Goal: Information Seeking & Learning: Learn about a topic

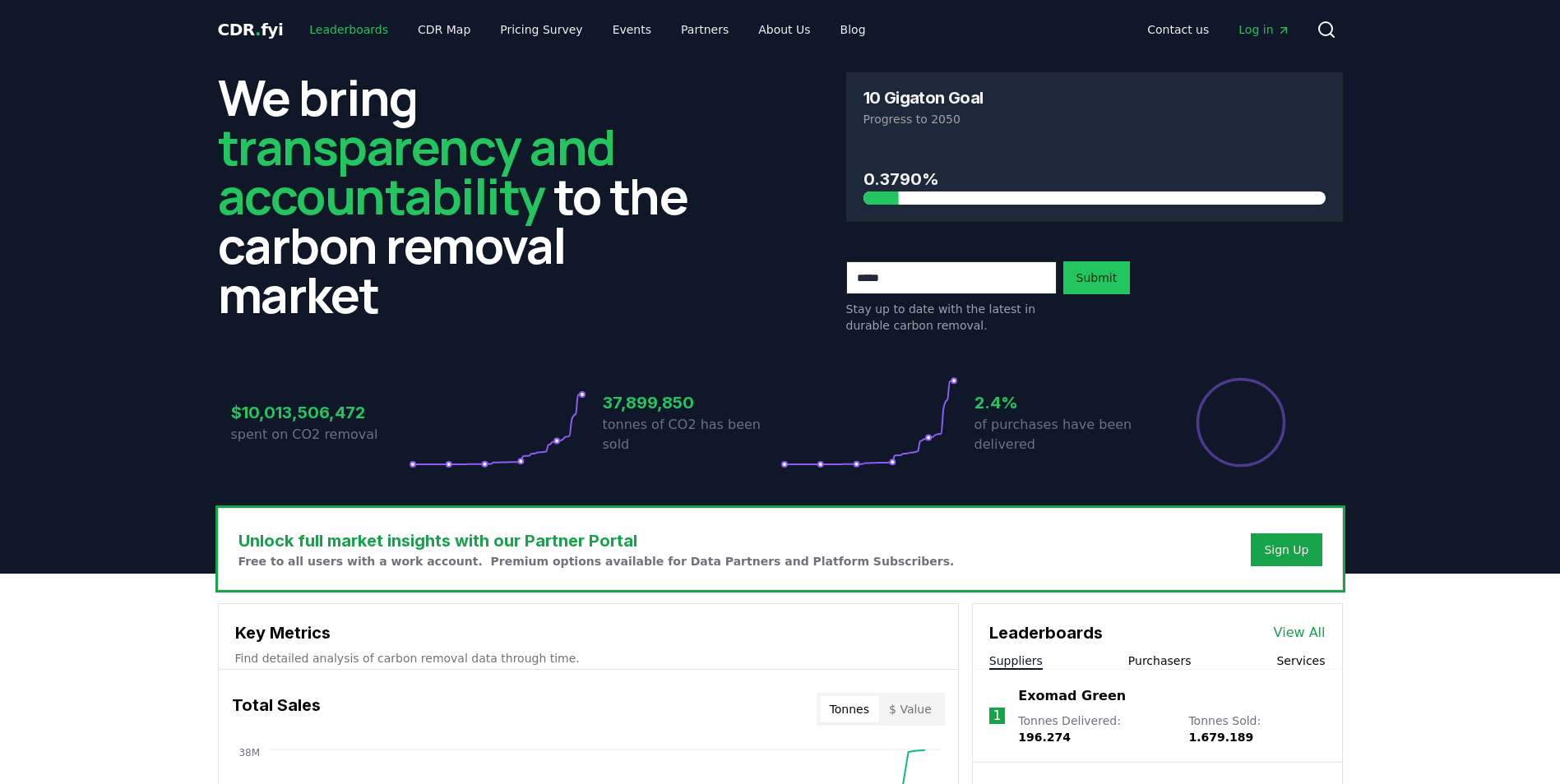
click at [345, 31] on link "Leaderboards" at bounding box center [349, 29] width 105 height 30
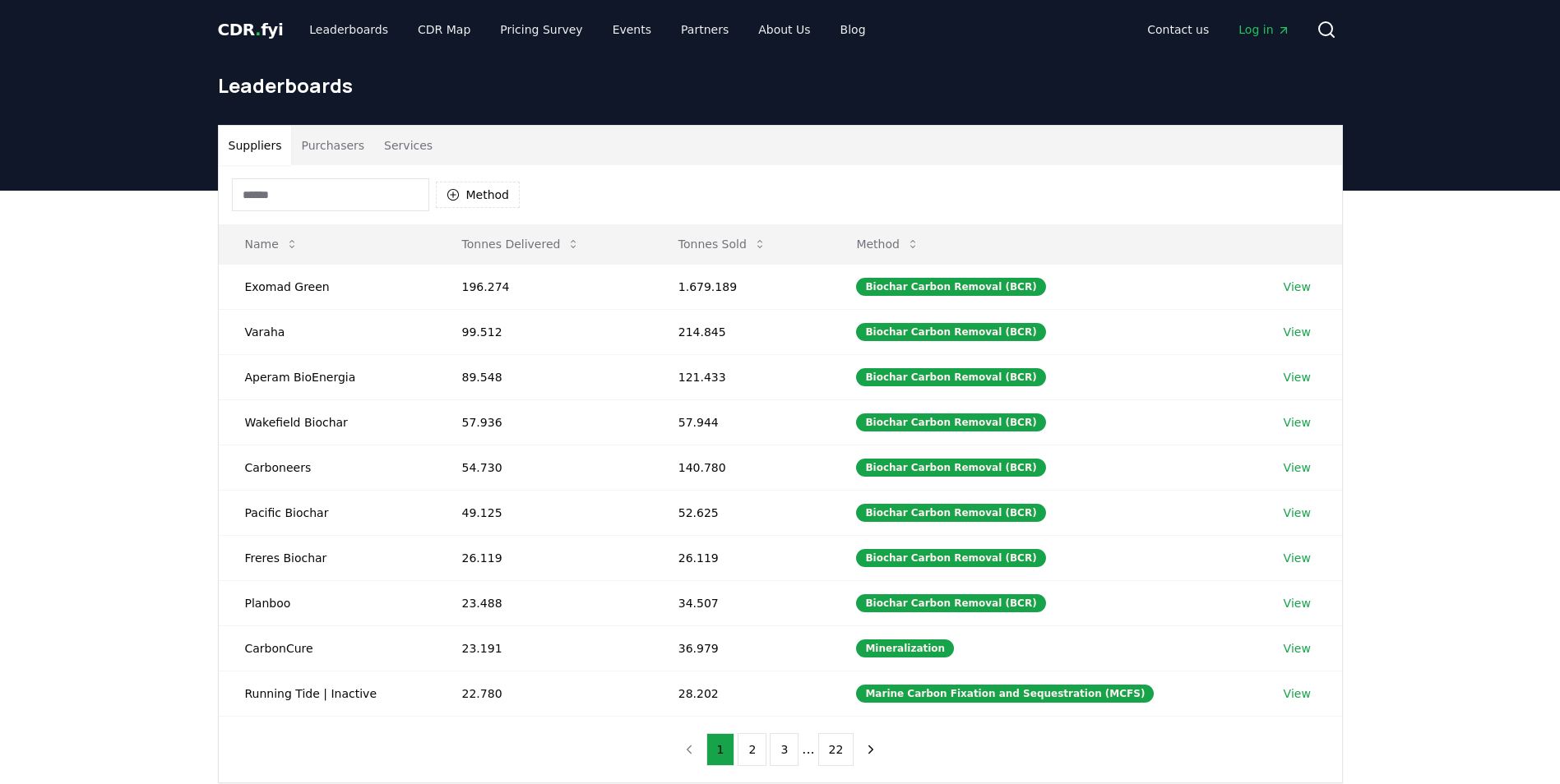
click at [324, 145] on button "Purchasers" at bounding box center [333, 146] width 83 height 40
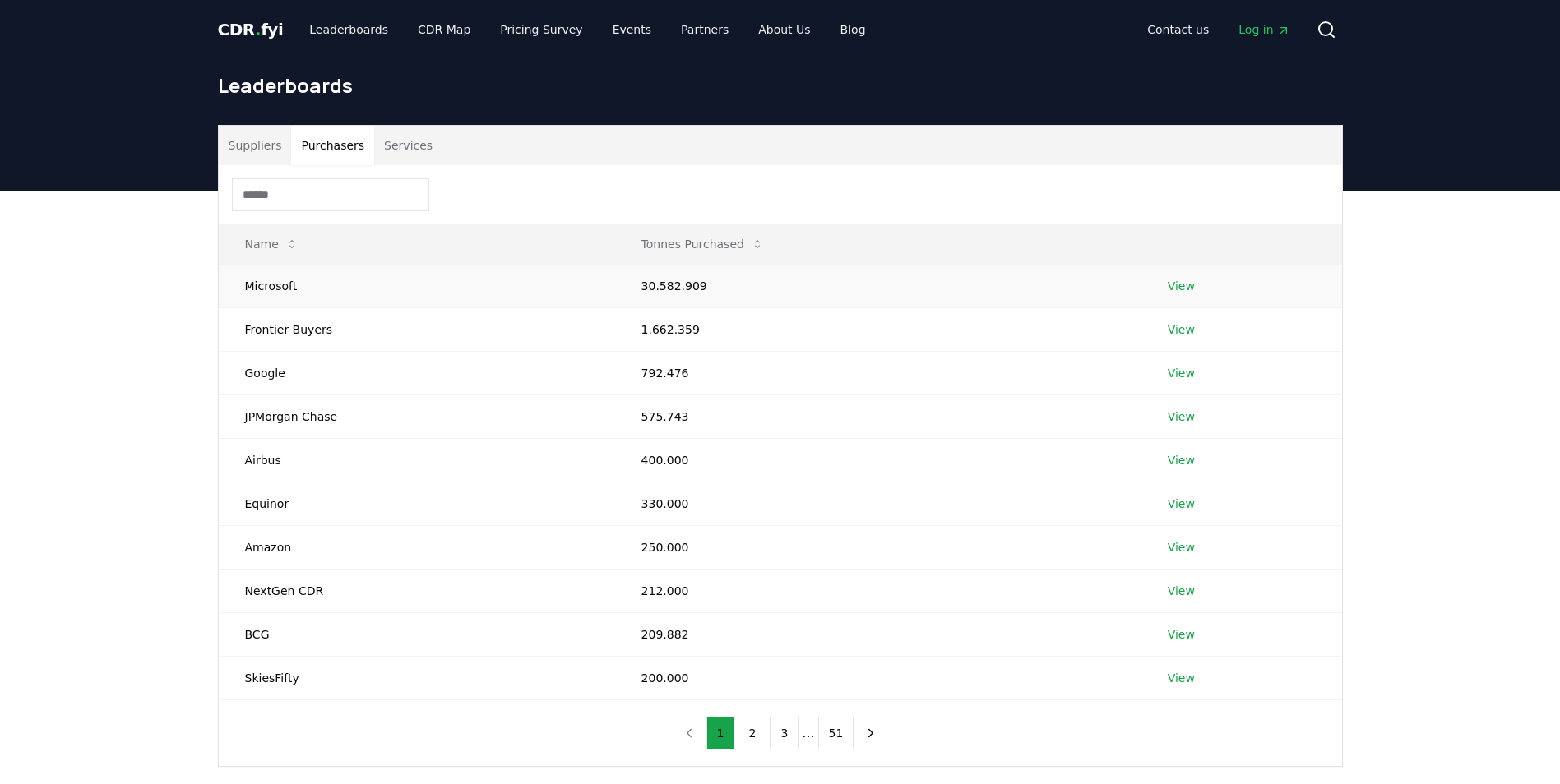
click at [1177, 287] on link "View" at bounding box center [1181, 285] width 27 height 16
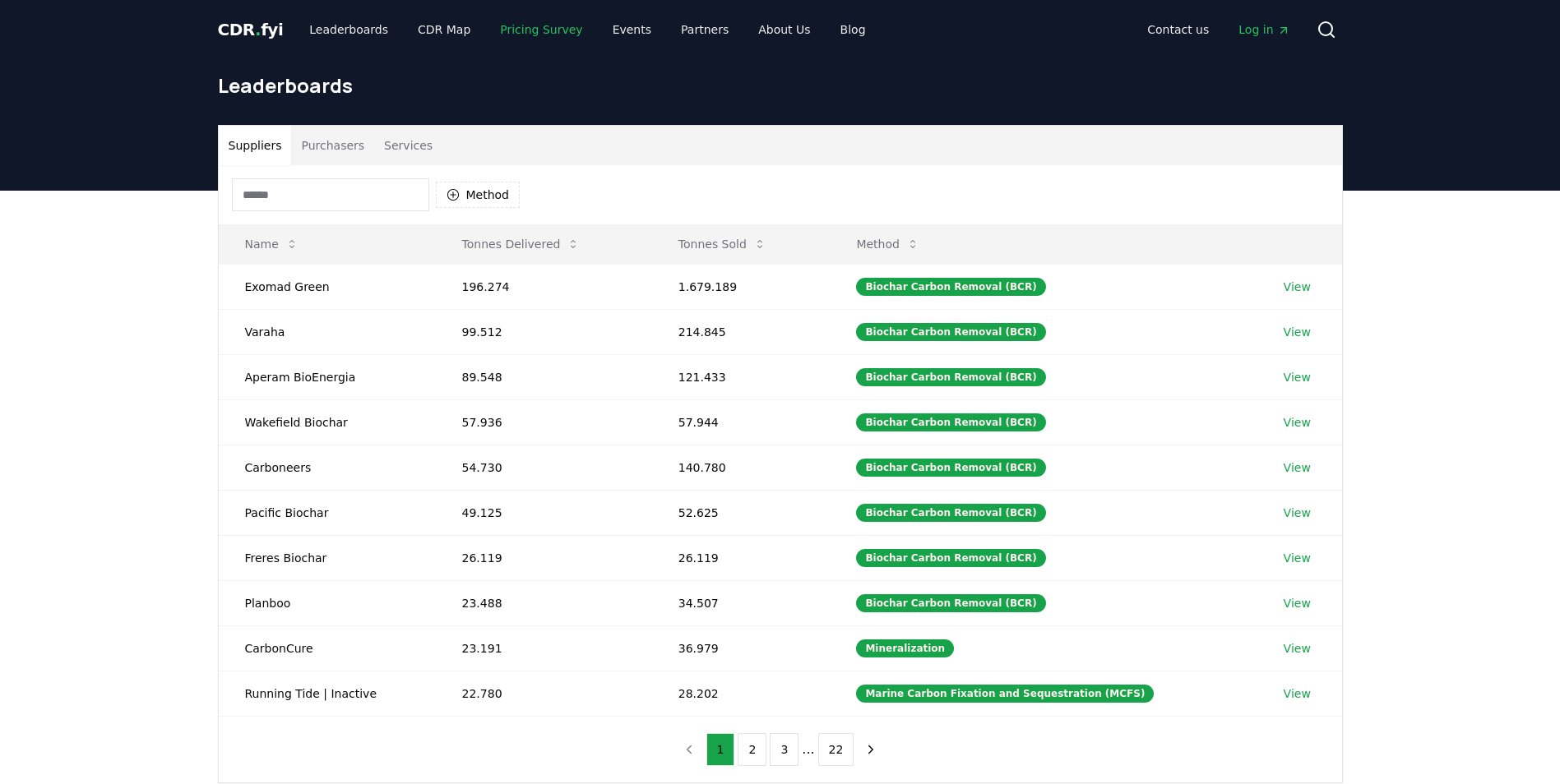
click at [522, 31] on link "Pricing Survey" at bounding box center [541, 29] width 108 height 30
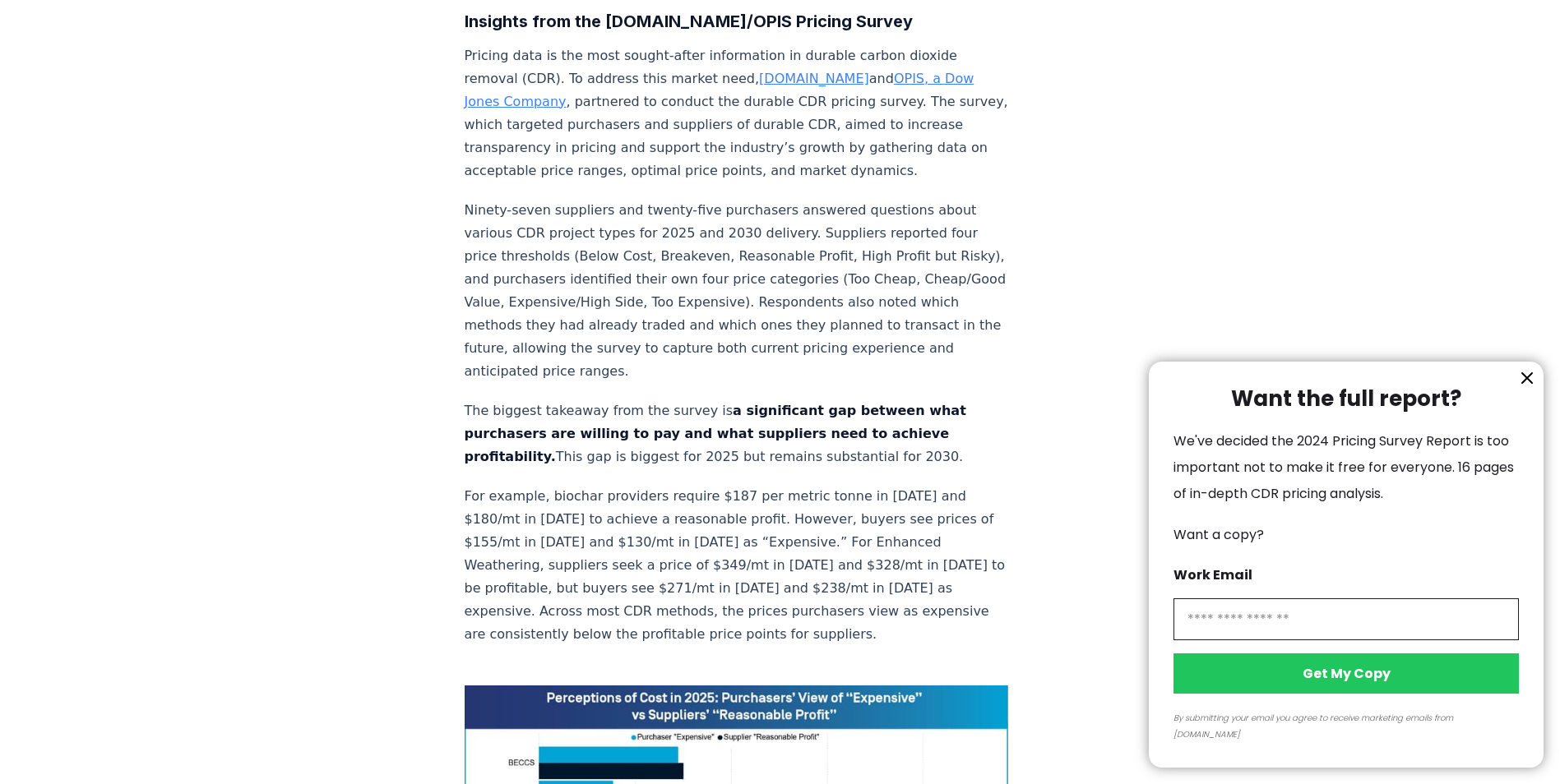
scroll to position [822, 0]
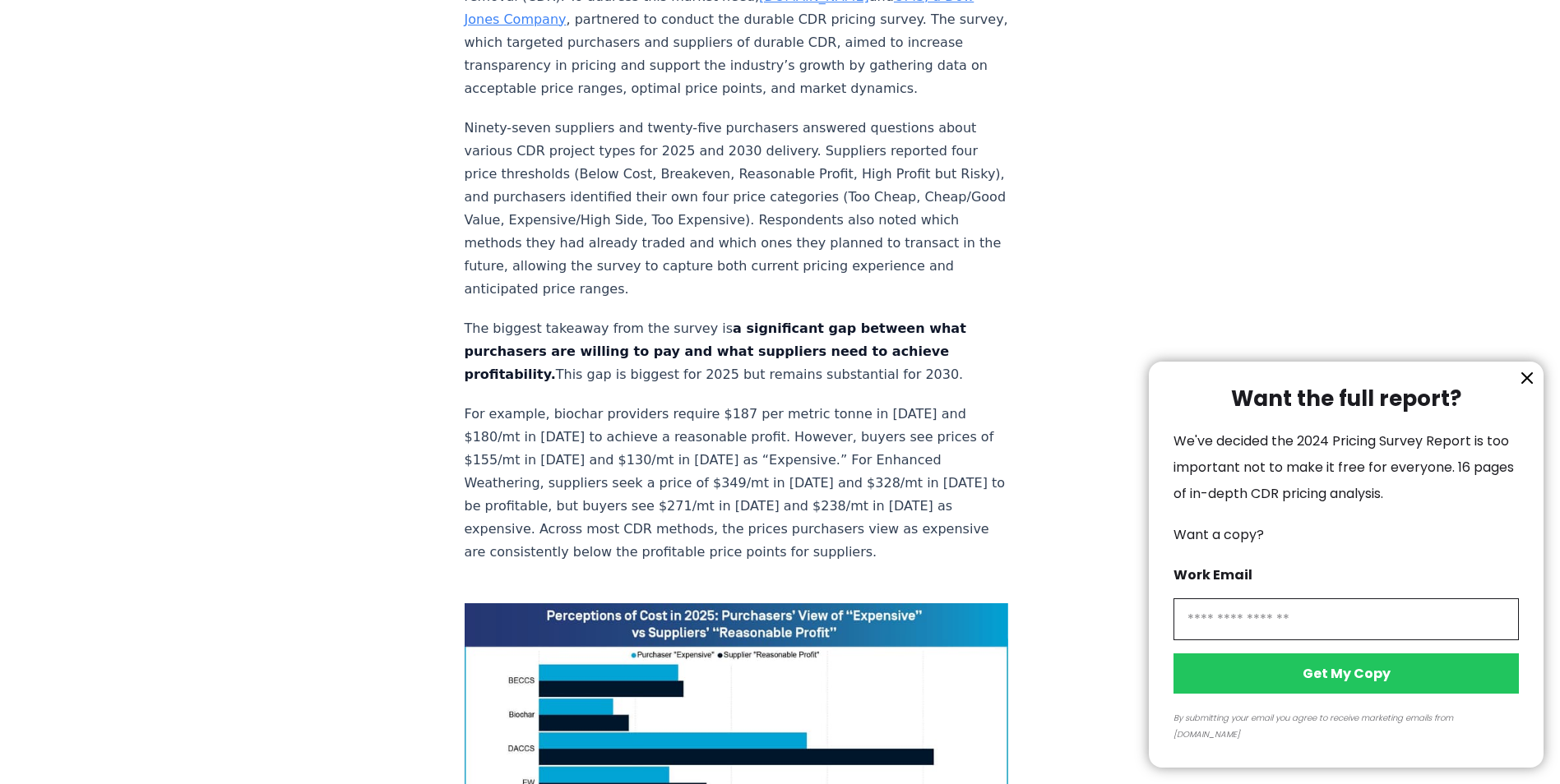
click at [1530, 388] on icon "information" at bounding box center [1527, 378] width 19 height 19
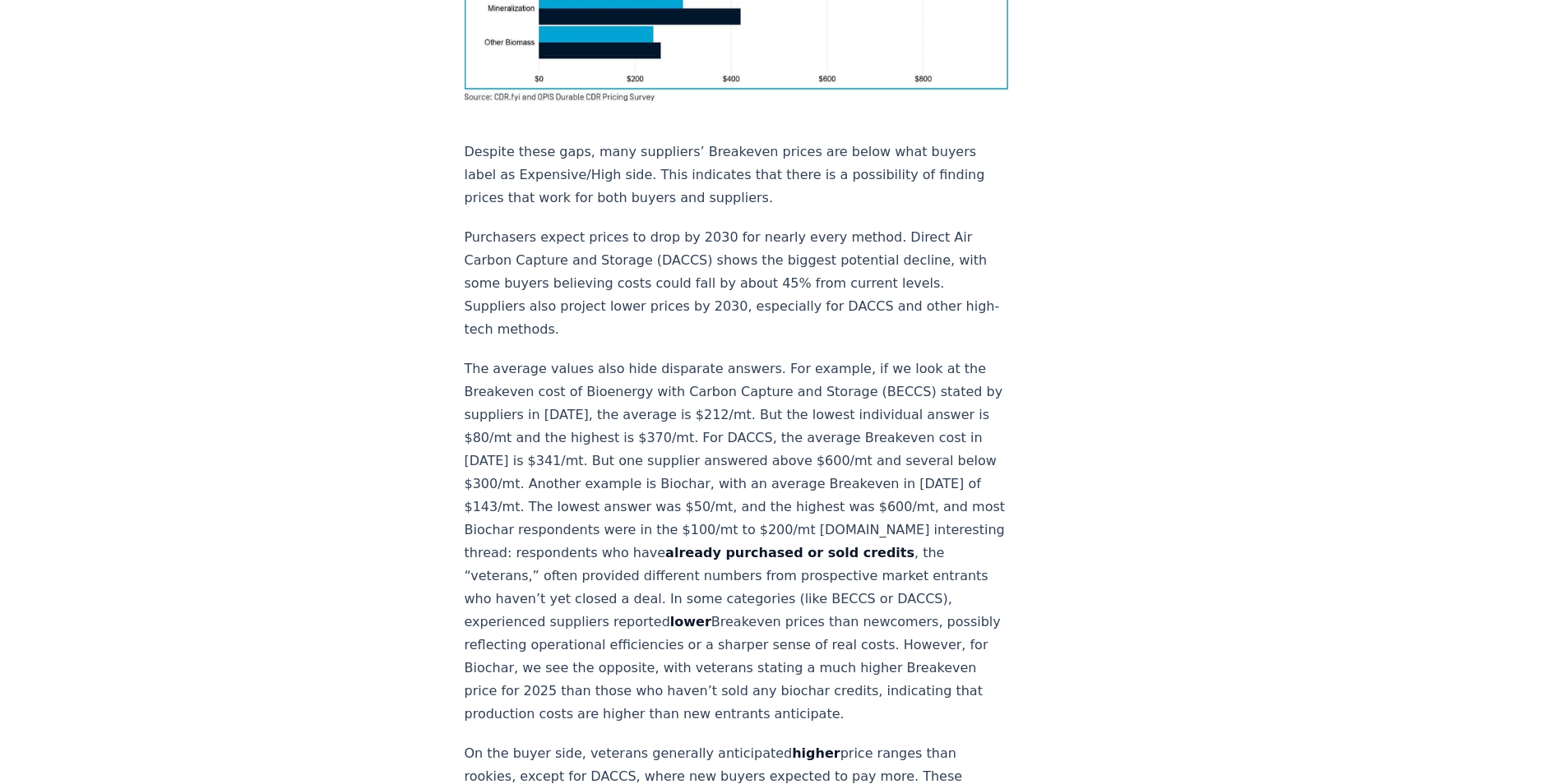
scroll to position [1974, 0]
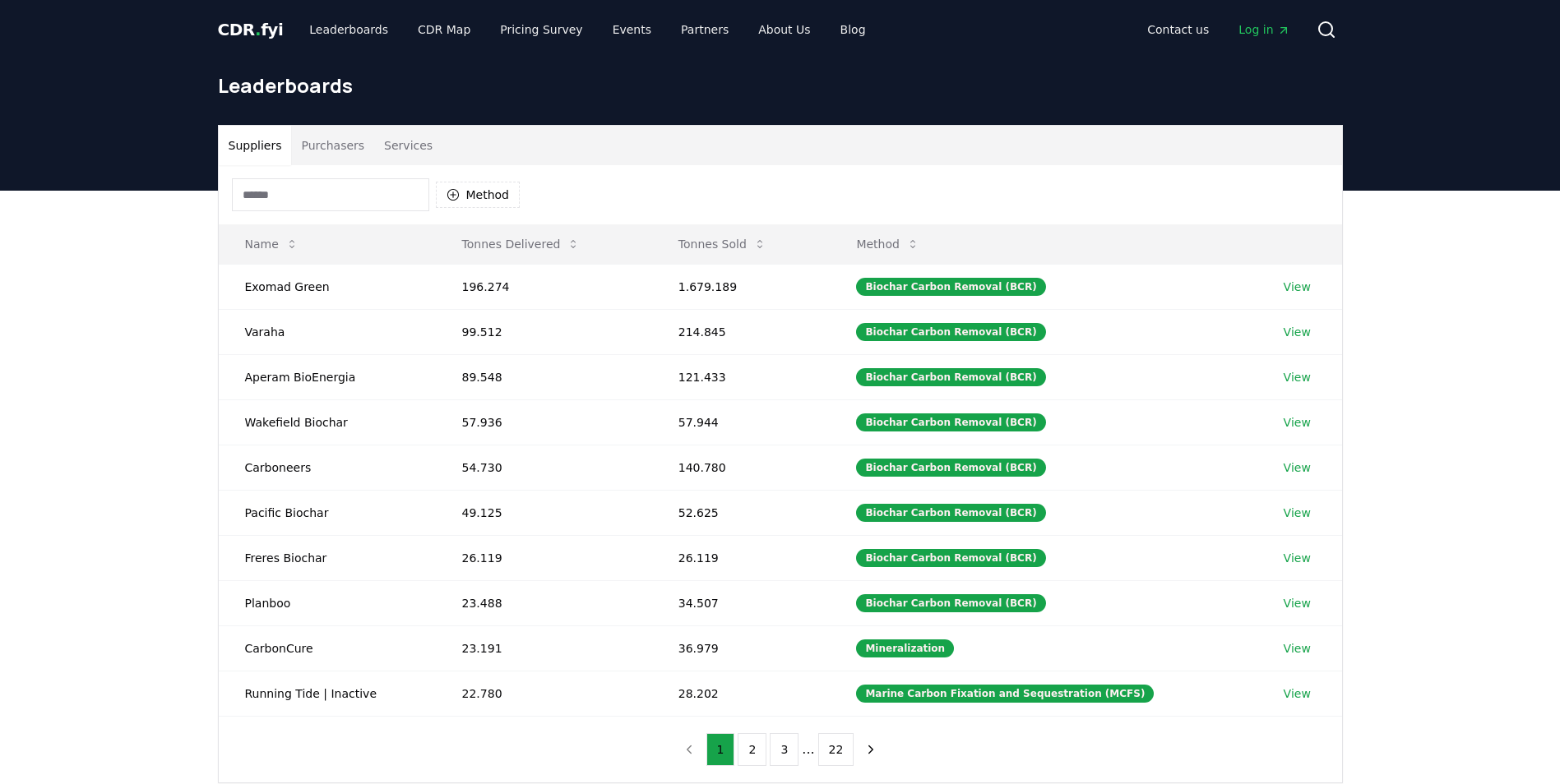
click at [135, 383] on div "Suppliers Purchasers Services Method Name Tonnes Delivered Tonnes Sold Method E…" at bounding box center [780, 520] width 1560 height 659
click at [307, 146] on button "Purchasers" at bounding box center [333, 146] width 83 height 40
click at [268, 149] on button "Suppliers" at bounding box center [255, 146] width 73 height 40
click at [472, 190] on button "Method" at bounding box center [479, 195] width 85 height 26
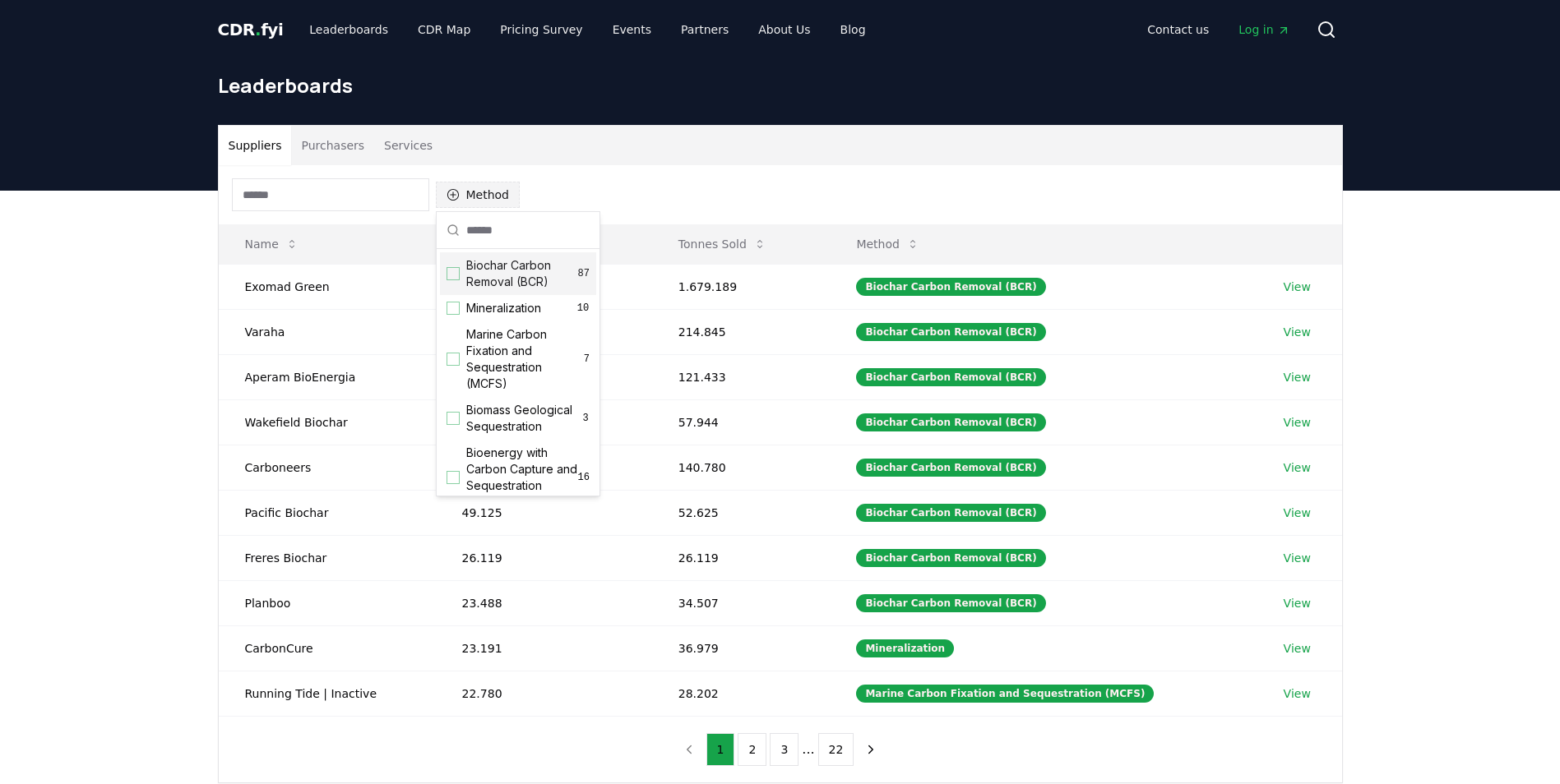
click at [472, 190] on button "Method" at bounding box center [479, 195] width 85 height 26
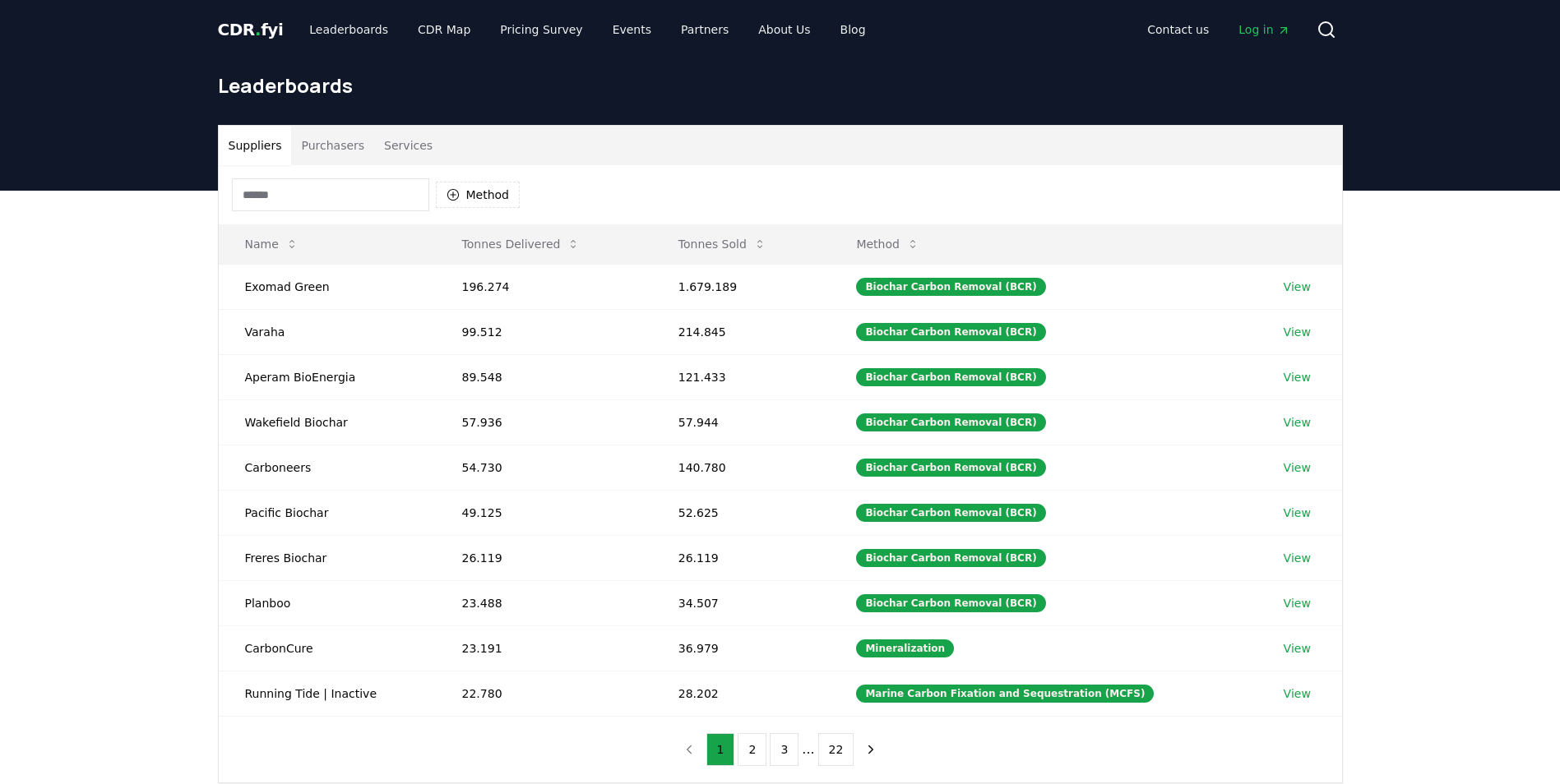
click at [141, 373] on div "Suppliers Purchasers Services Method Name Tonnes Delivered Tonnes Sold Method E…" at bounding box center [780, 520] width 1560 height 659
click at [569, 238] on icon at bounding box center [573, 245] width 14 height 14
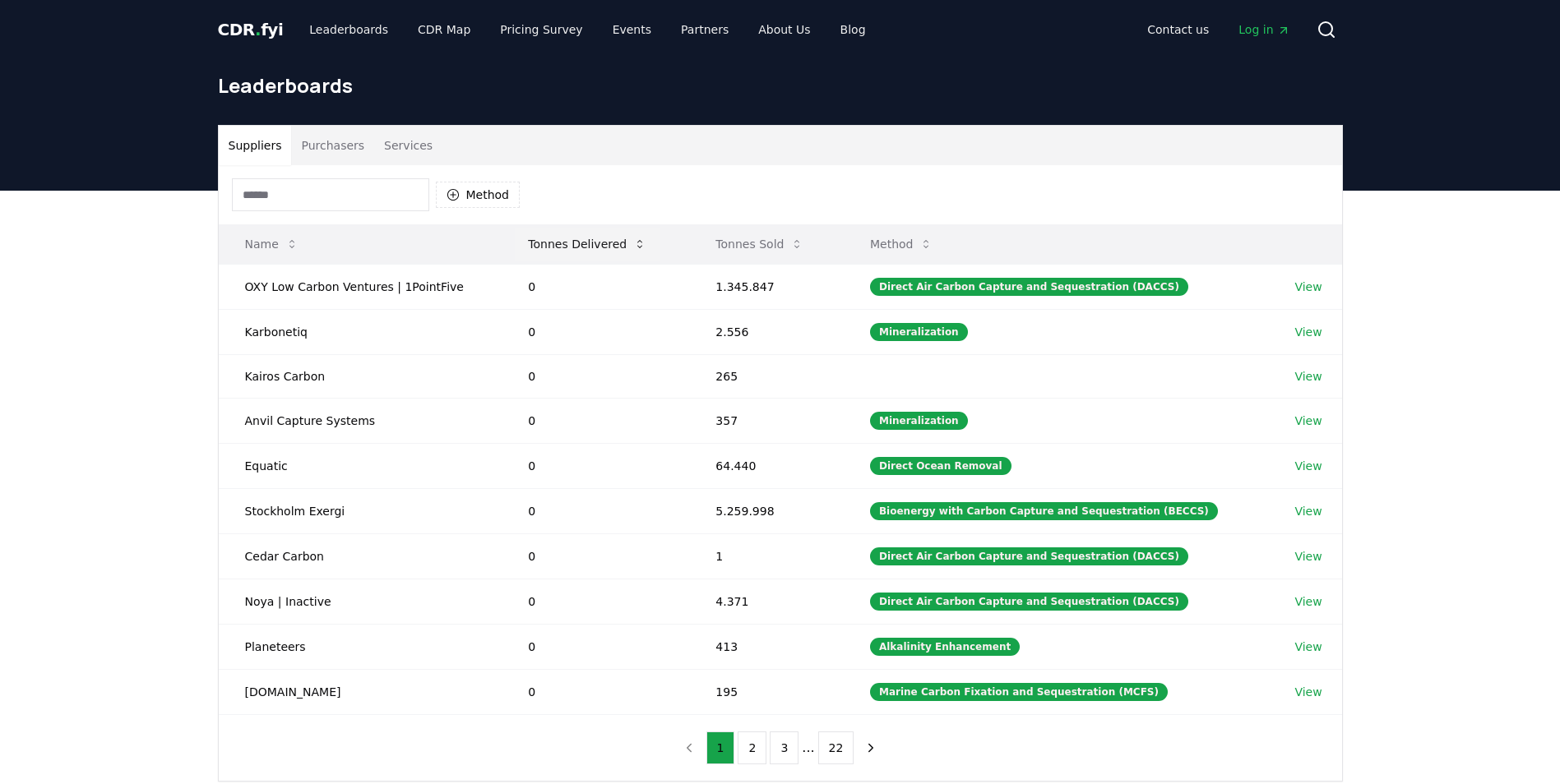
click at [638, 241] on icon at bounding box center [640, 245] width 14 height 14
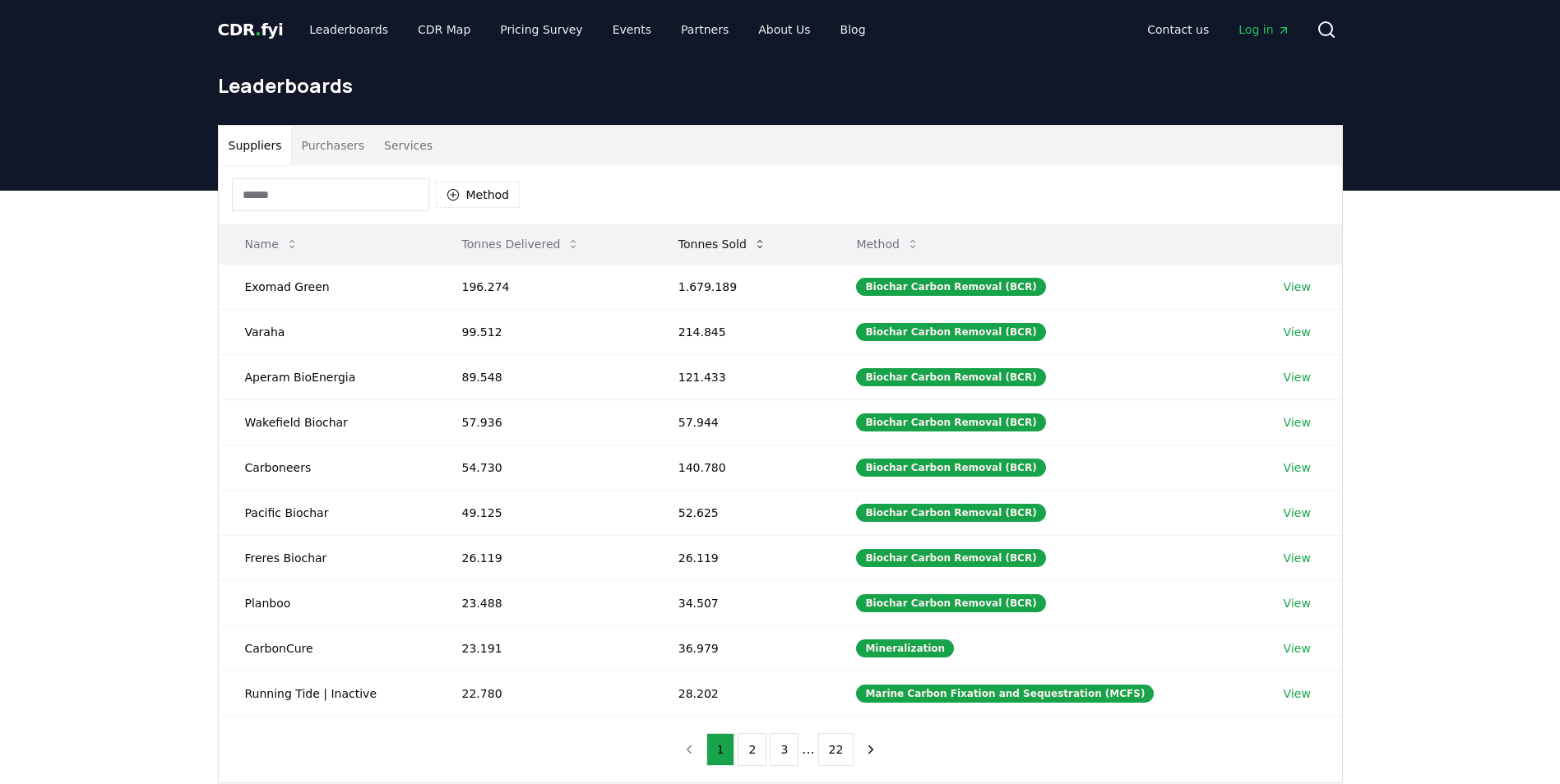
click at [757, 241] on icon at bounding box center [761, 245] width 14 height 14
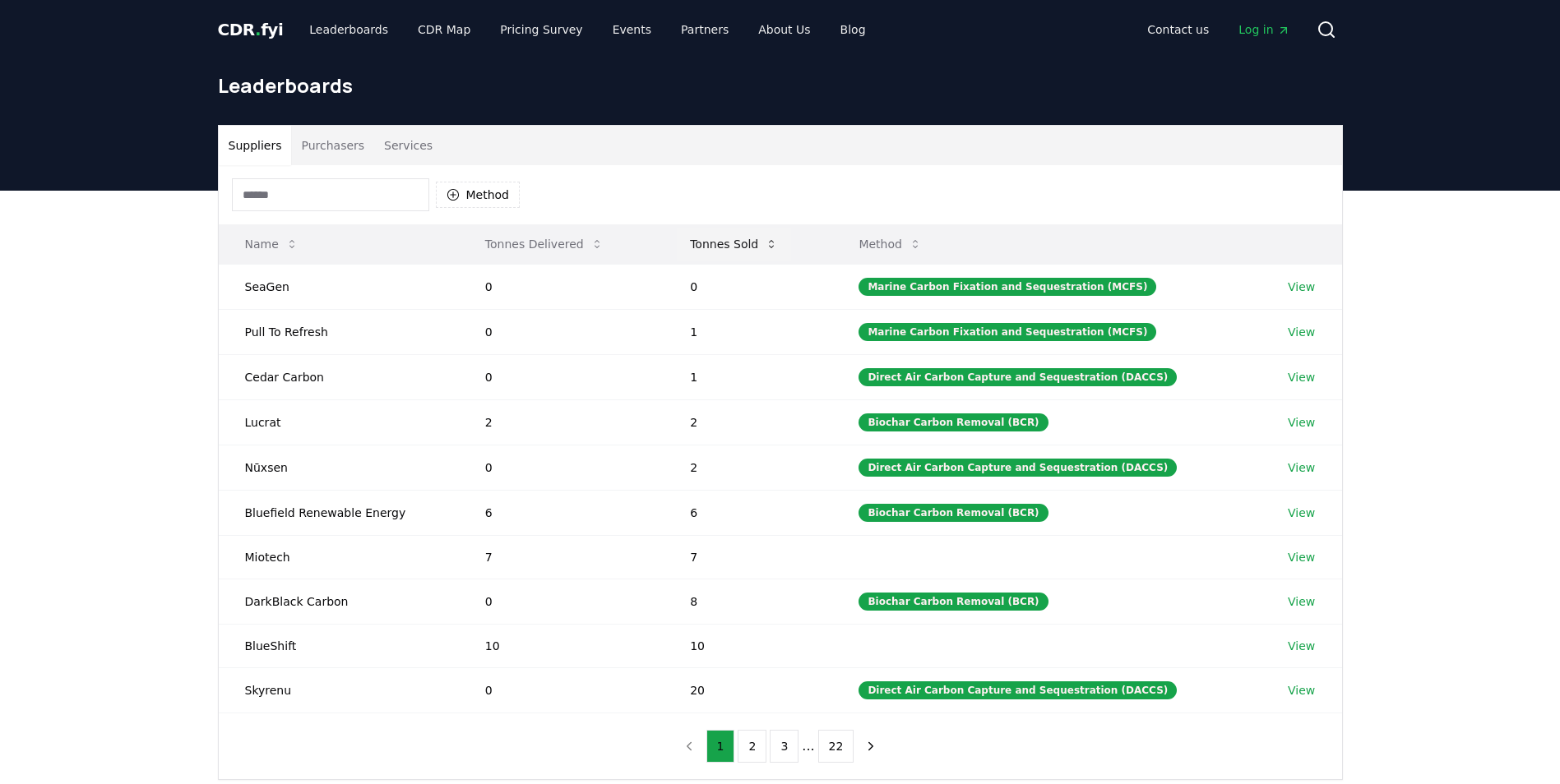
click at [759, 241] on button "Tonnes Sold" at bounding box center [733, 244] width 114 height 33
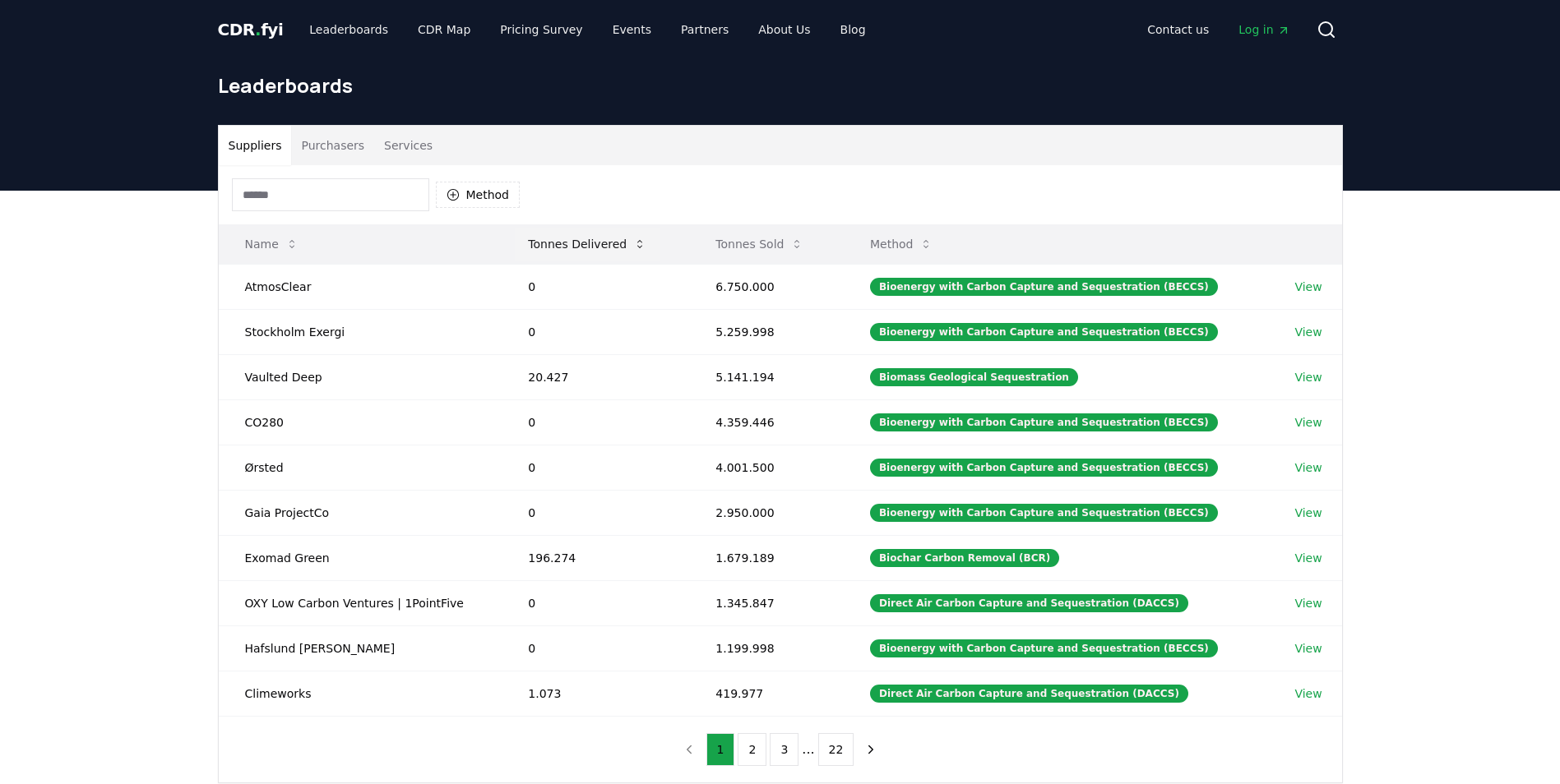
click at [556, 239] on button "Tonnes Delivered" at bounding box center [587, 244] width 145 height 33
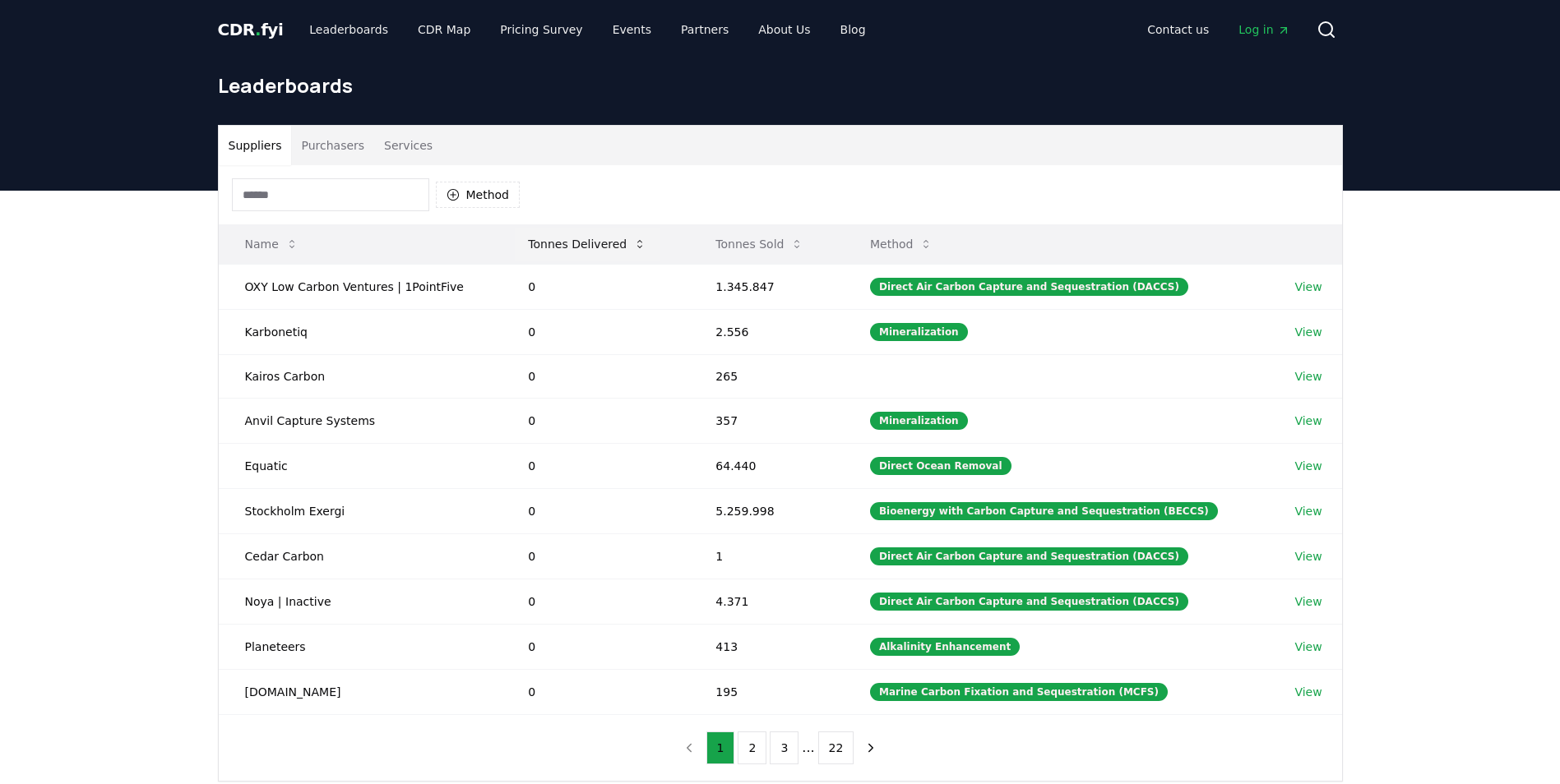
click at [552, 247] on button "Tonnes Delivered" at bounding box center [587, 244] width 145 height 33
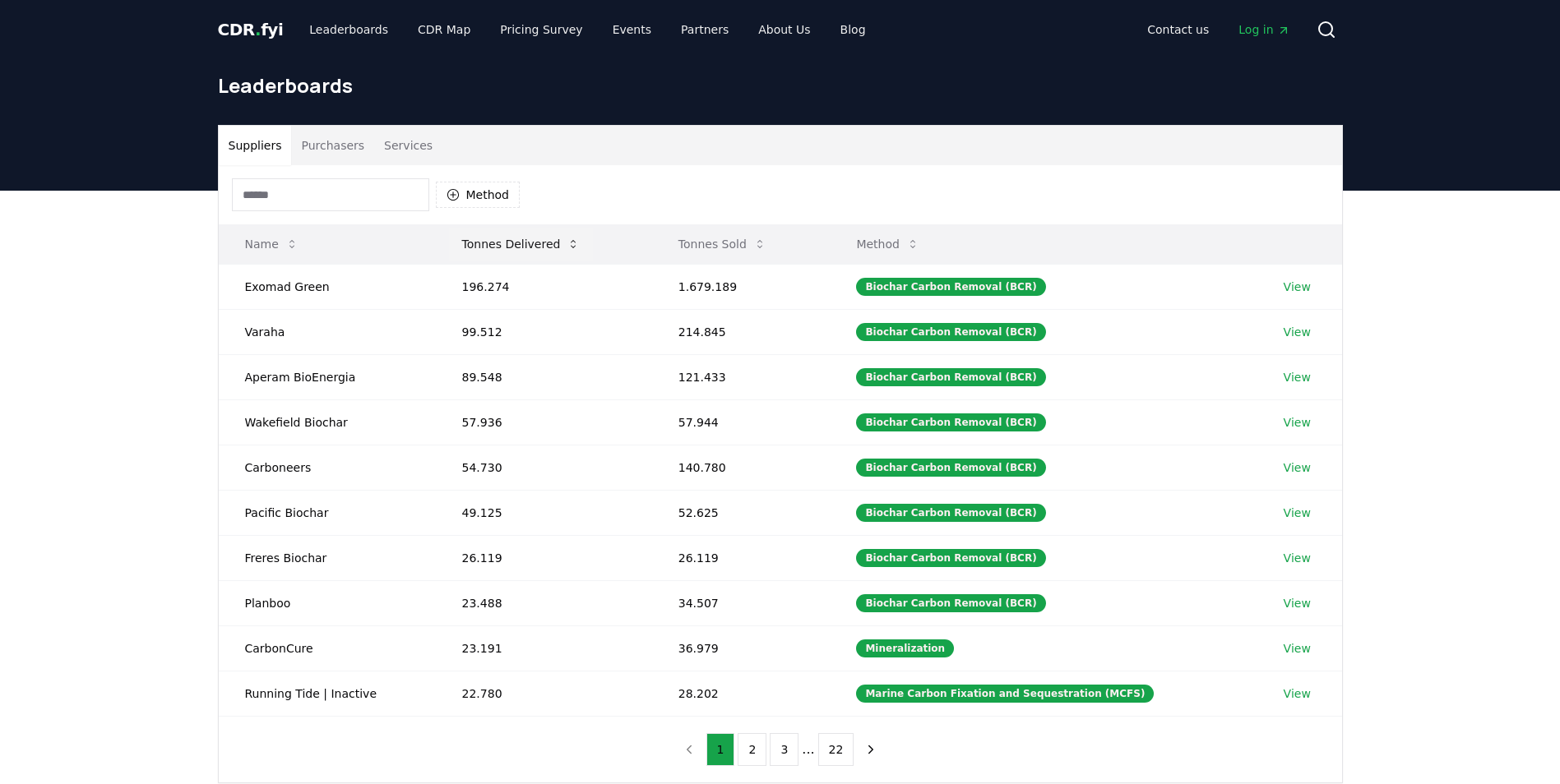
click at [552, 247] on button "Tonnes Delivered" at bounding box center [521, 244] width 145 height 33
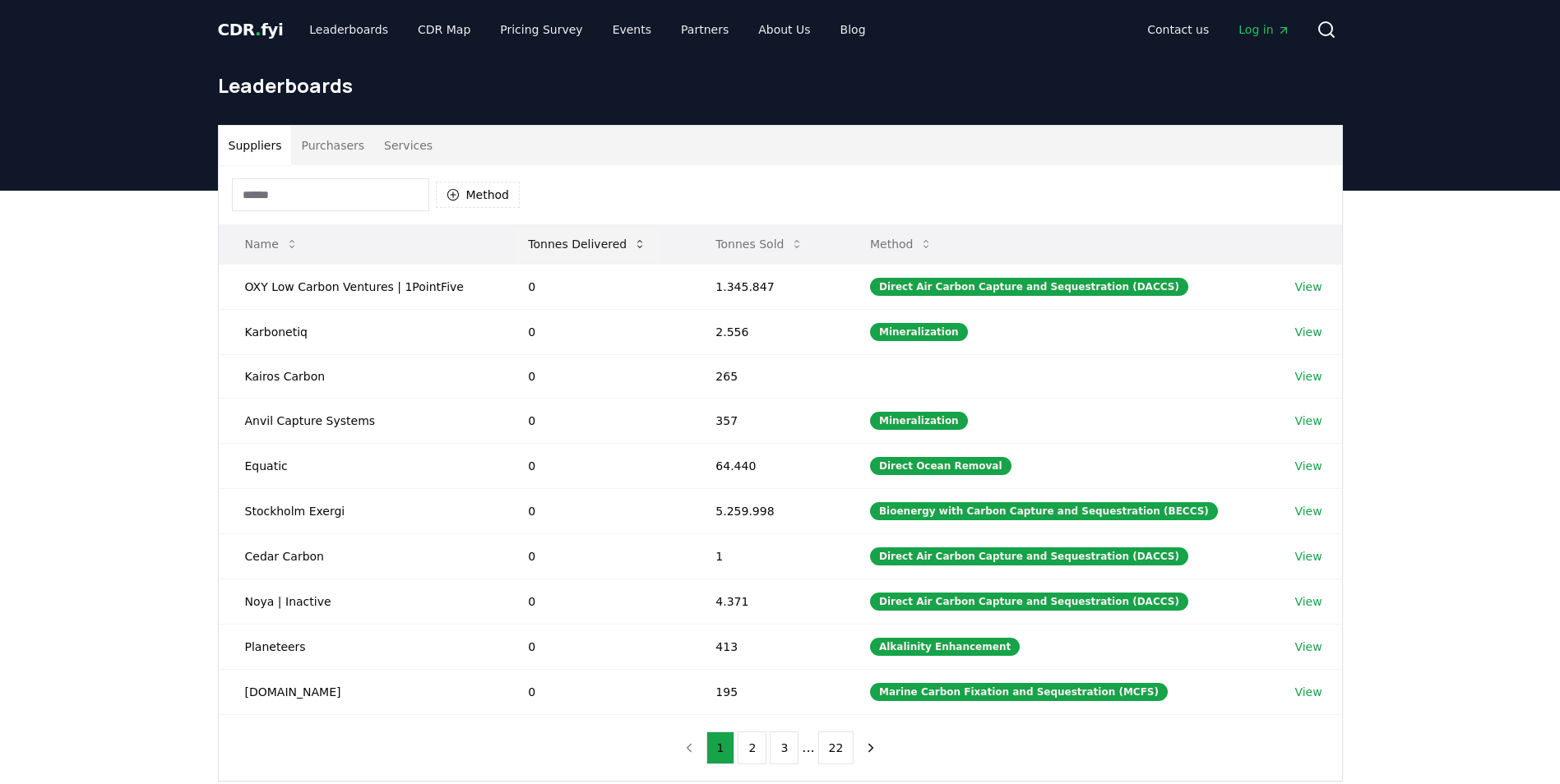
click at [634, 240] on icon at bounding box center [640, 245] width 14 height 14
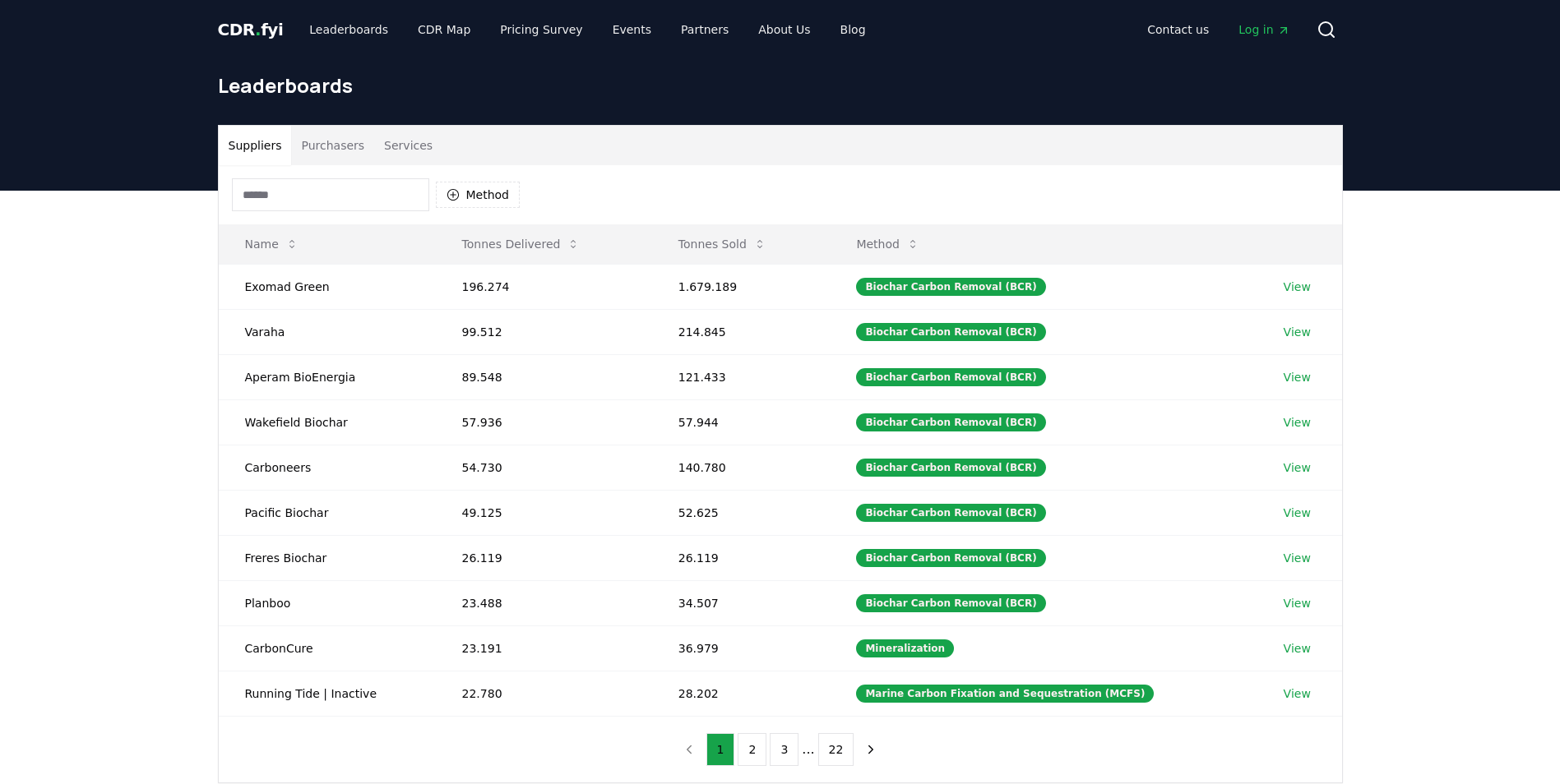
click at [313, 152] on button "Purchasers" at bounding box center [333, 146] width 83 height 40
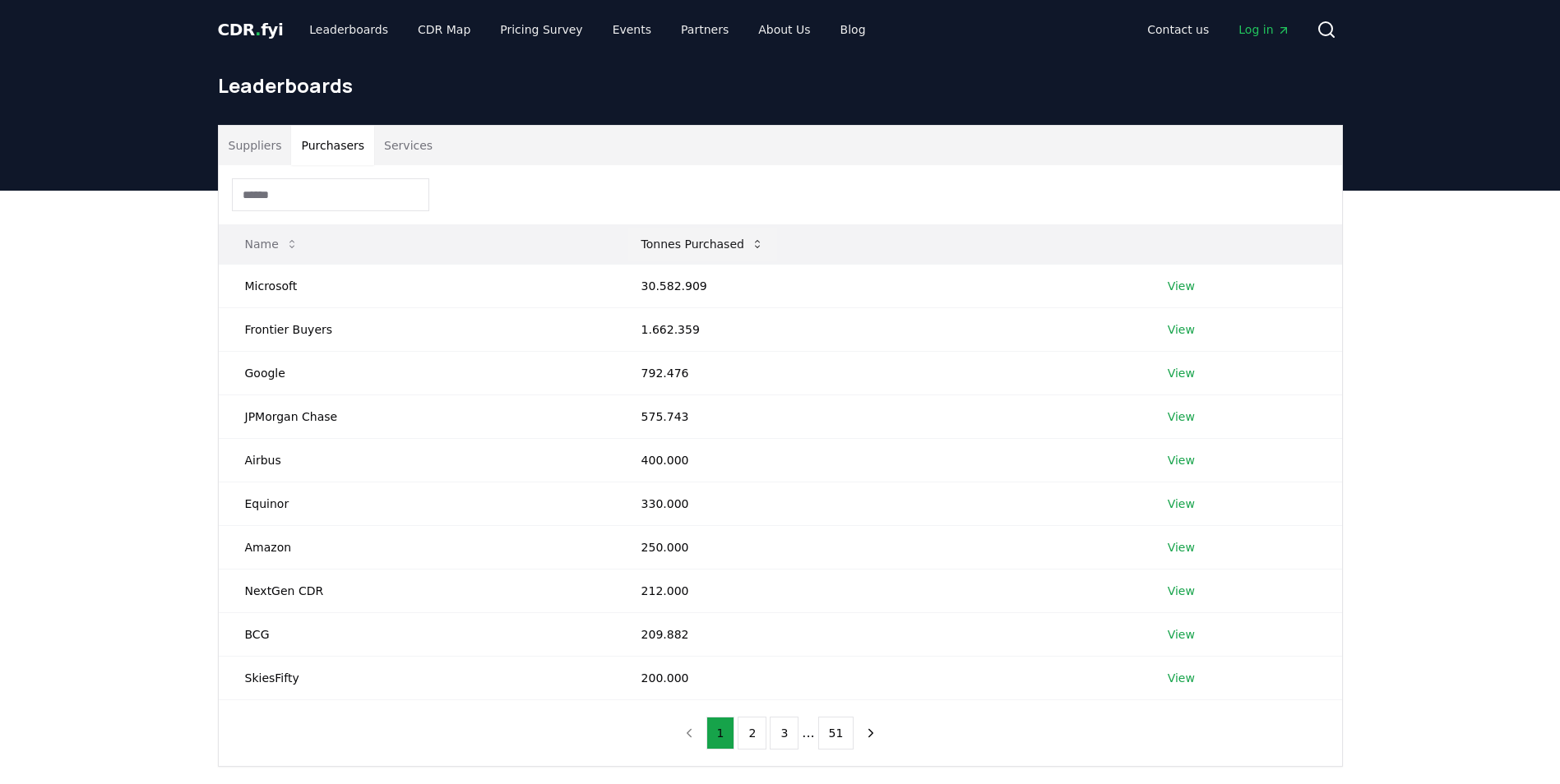
click at [657, 246] on button "Tonnes Purchased" at bounding box center [703, 244] width 149 height 33
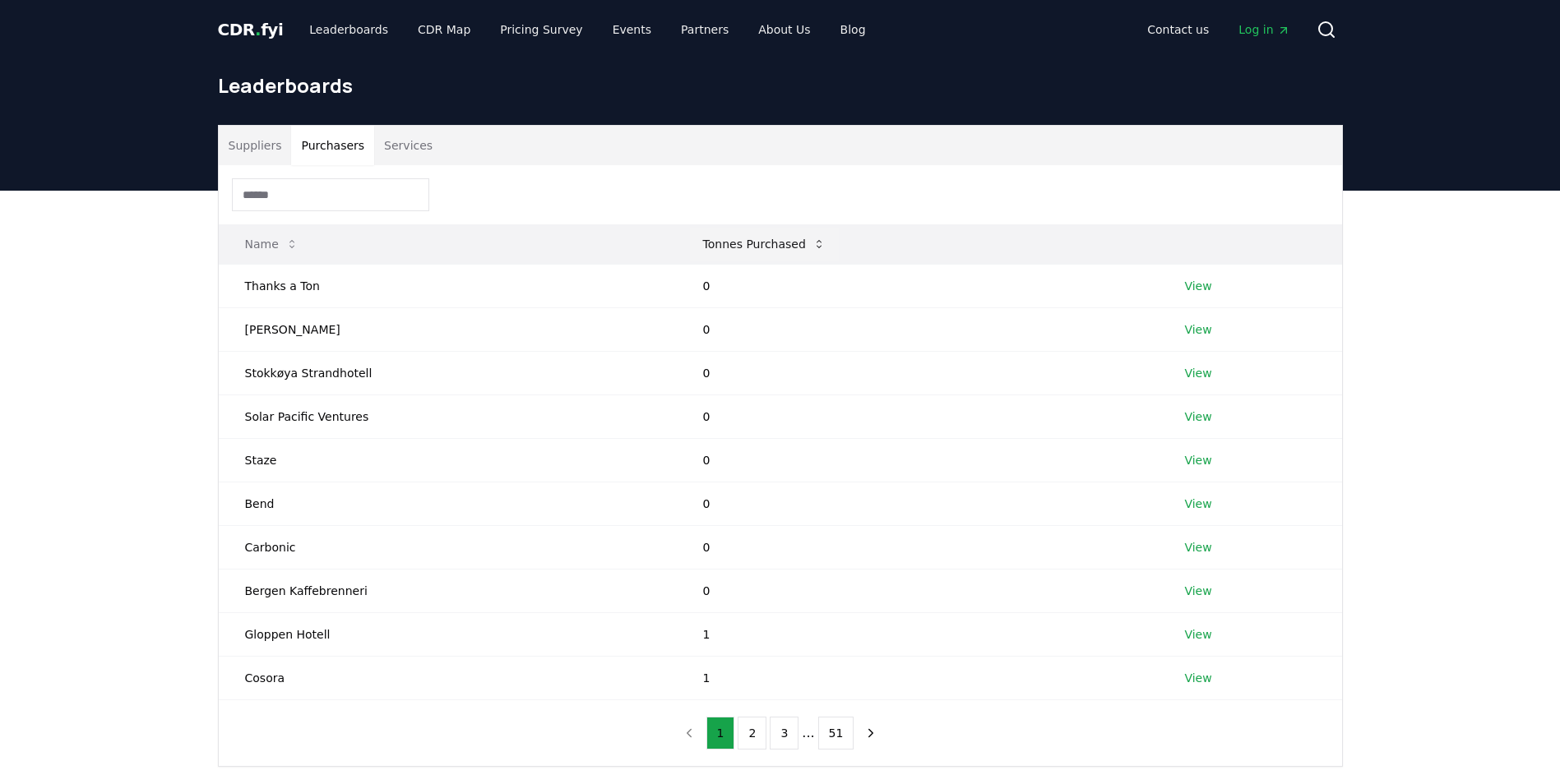
click at [690, 243] on button "Tonnes Purchased" at bounding box center [765, 244] width 149 height 33
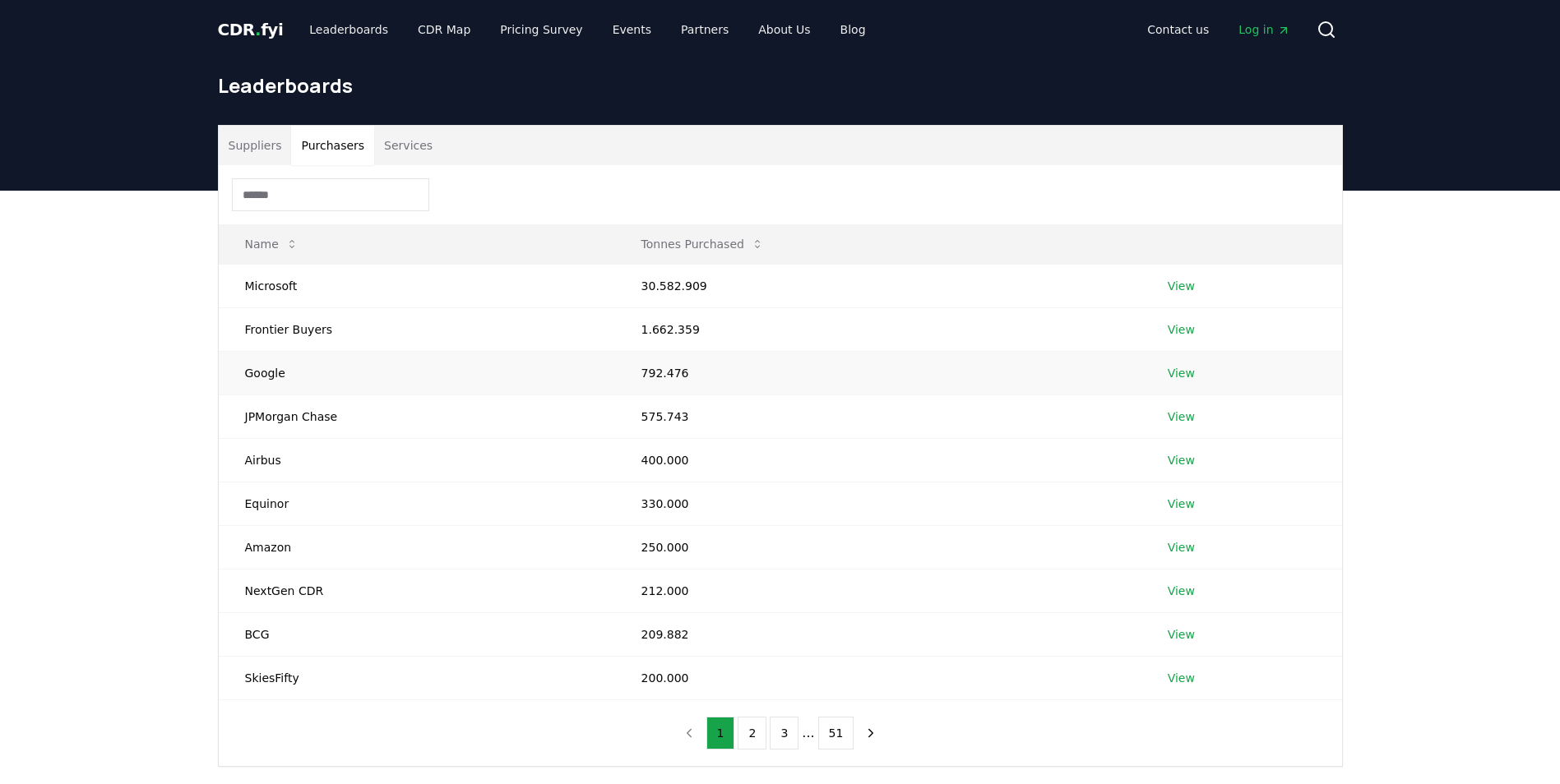
scroll to position [82, 0]
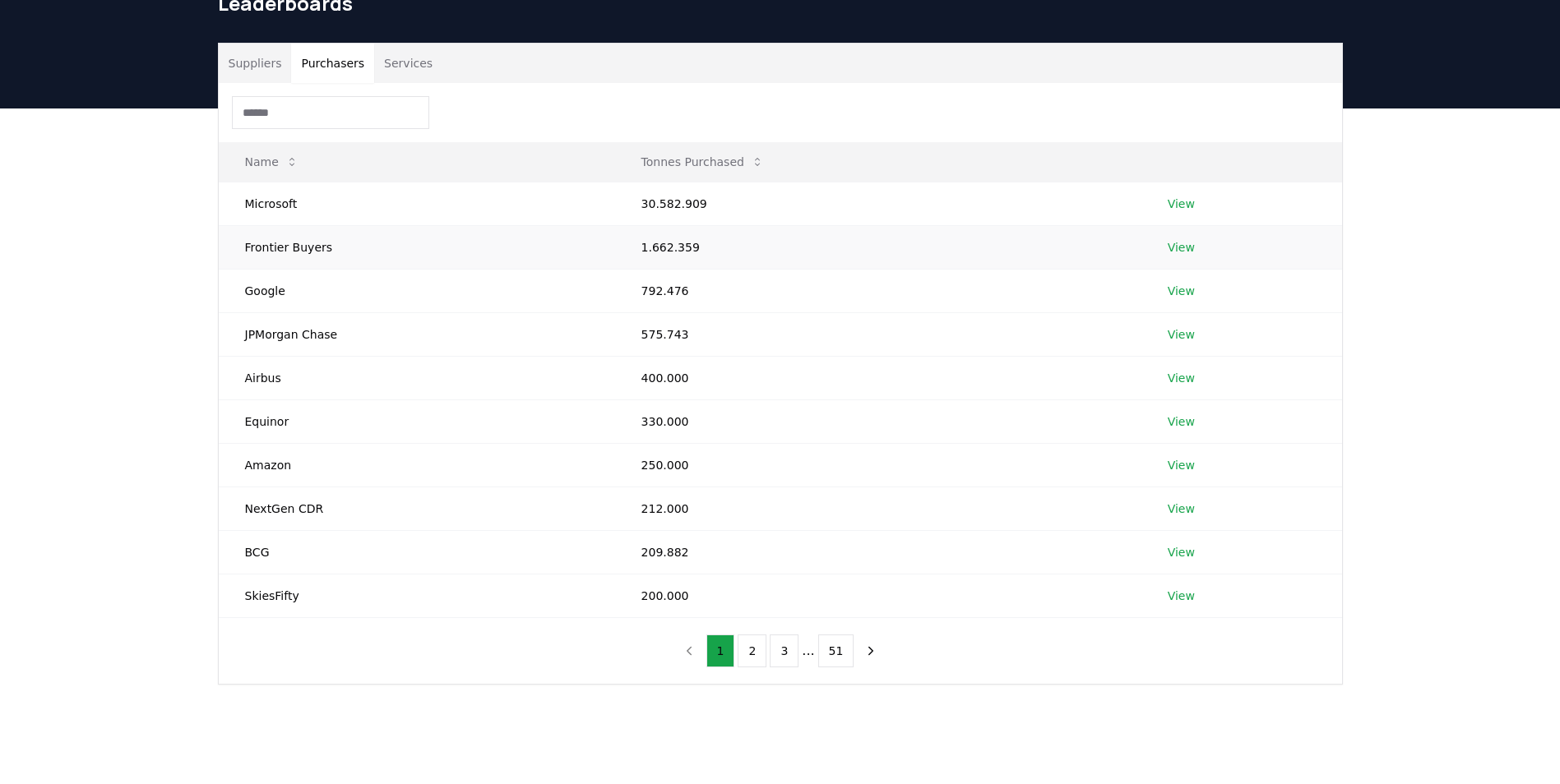
click at [1177, 244] on link "View" at bounding box center [1181, 247] width 27 height 16
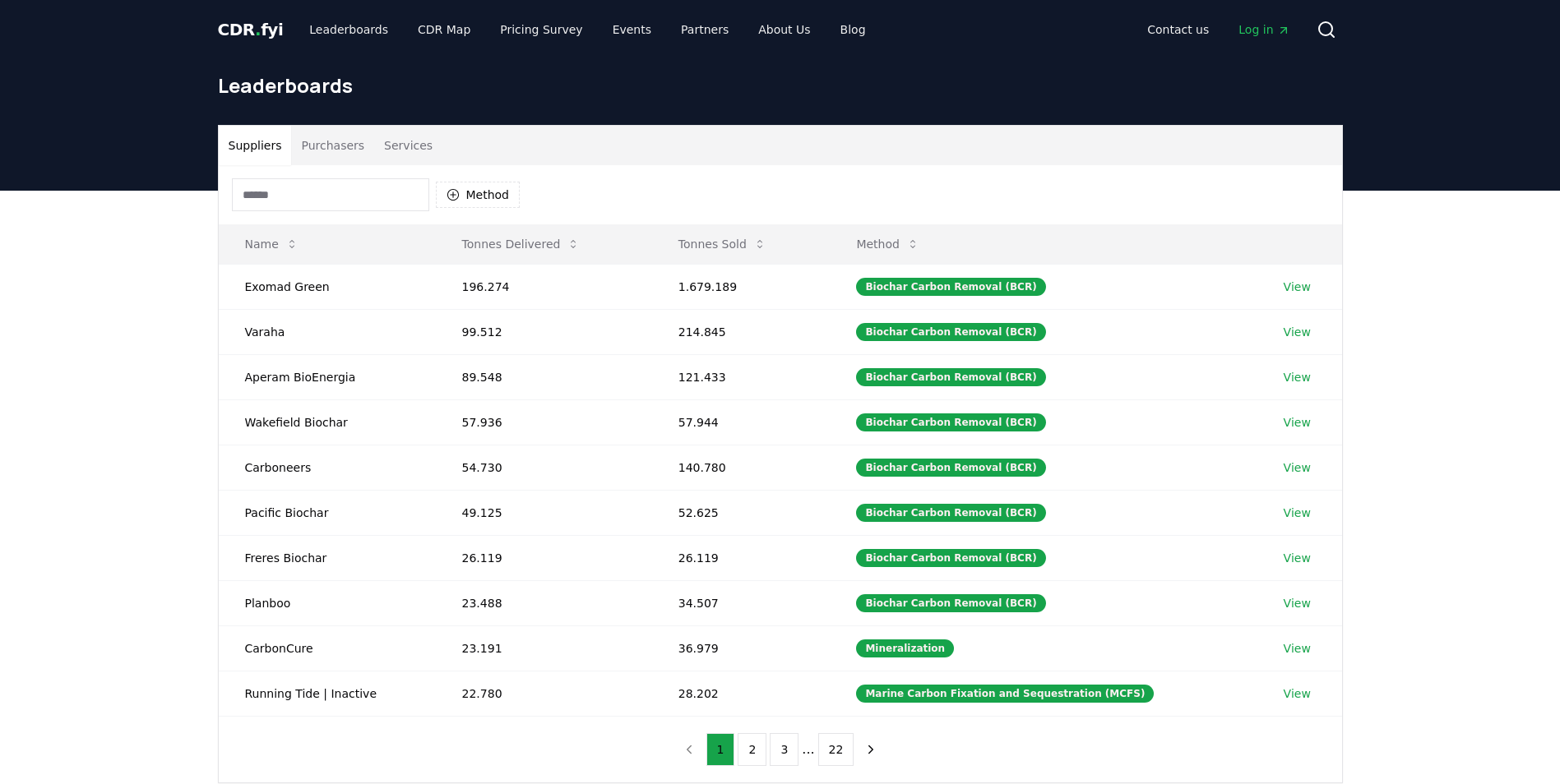
scroll to position [82, 0]
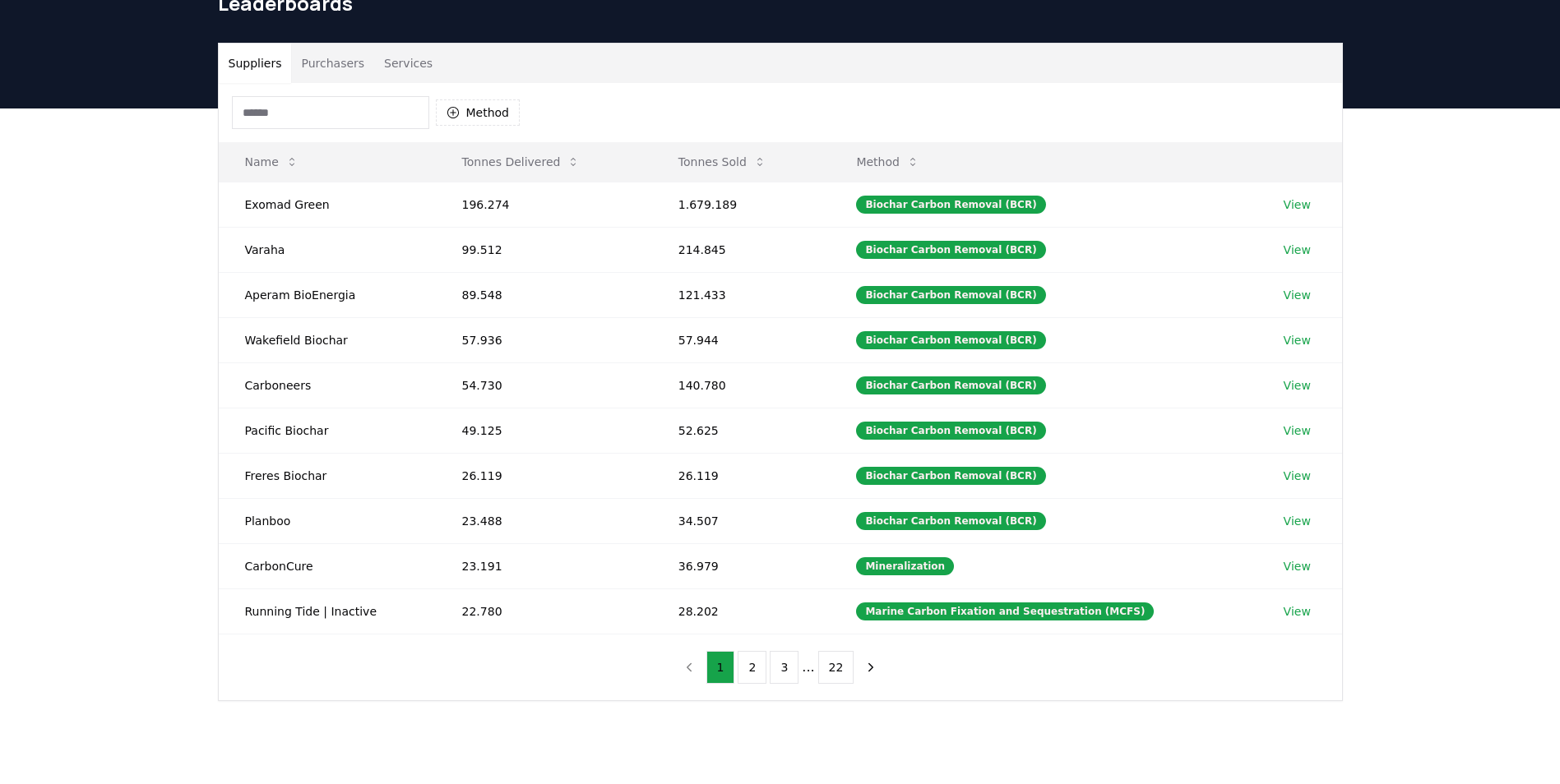
click at [327, 73] on button "Purchasers" at bounding box center [333, 63] width 83 height 40
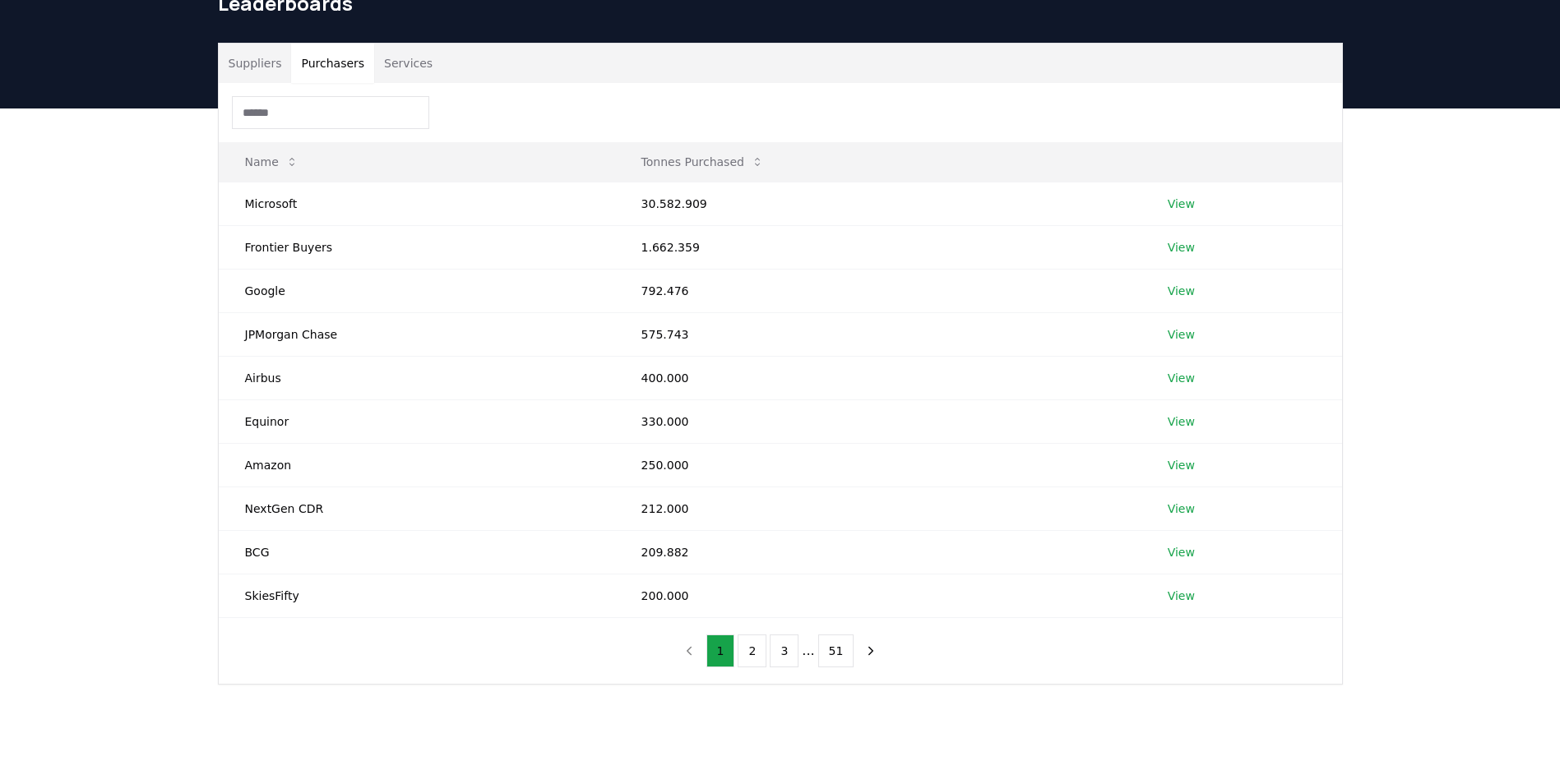
click at [389, 71] on button "Services" at bounding box center [408, 63] width 69 height 40
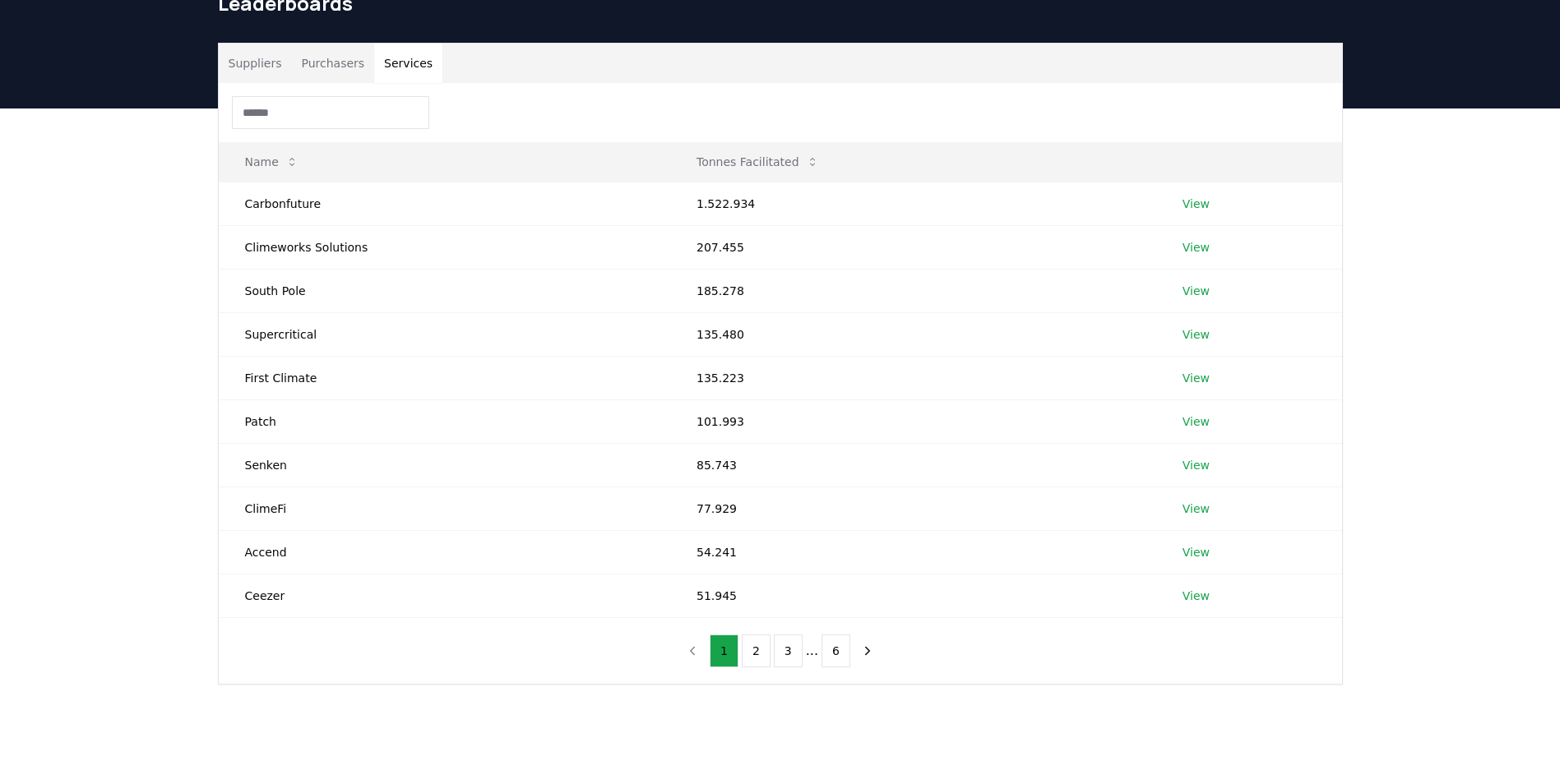
click at [338, 69] on button "Purchasers" at bounding box center [333, 63] width 83 height 40
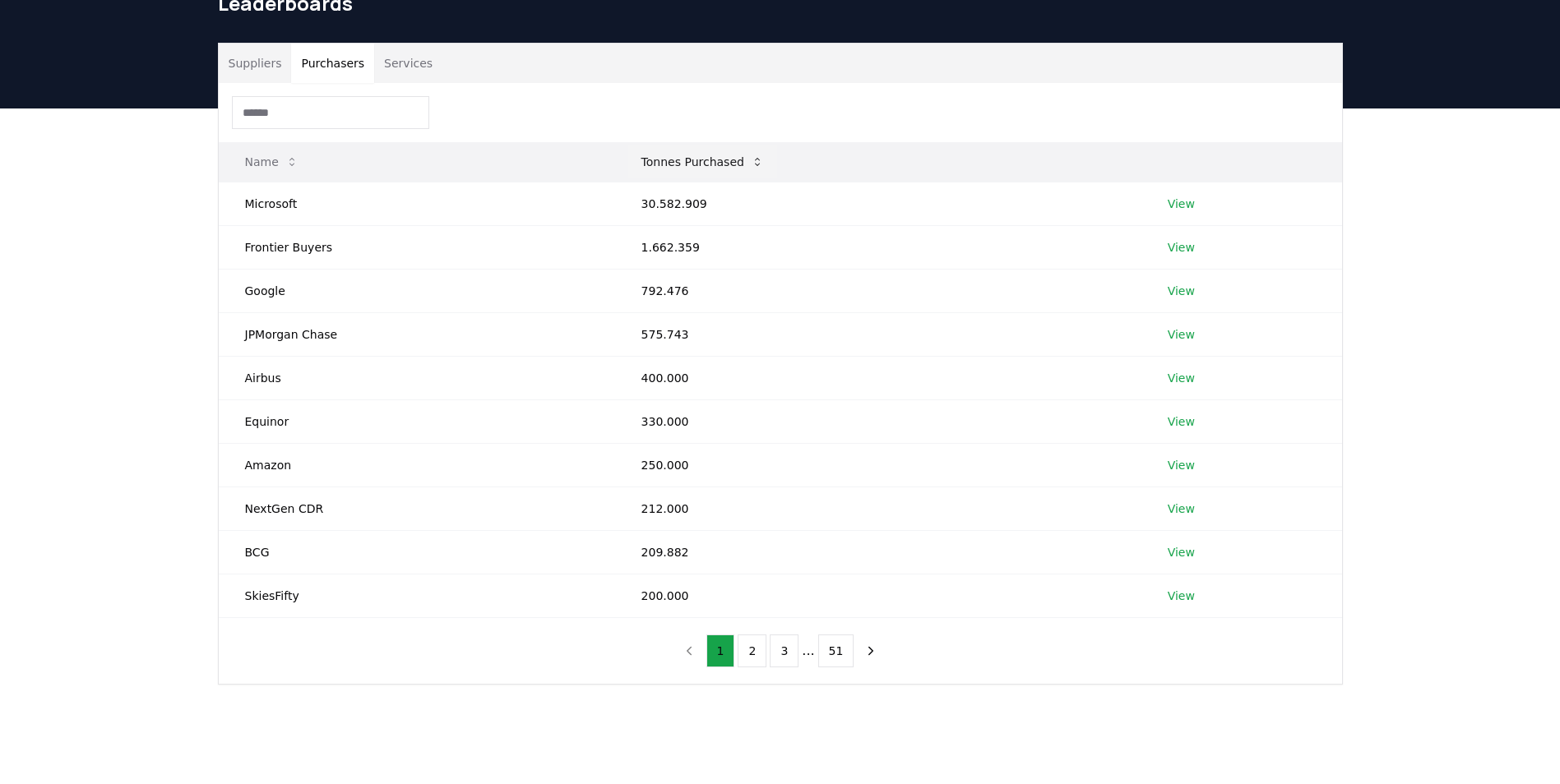
click at [751, 157] on icon at bounding box center [758, 163] width 14 height 14
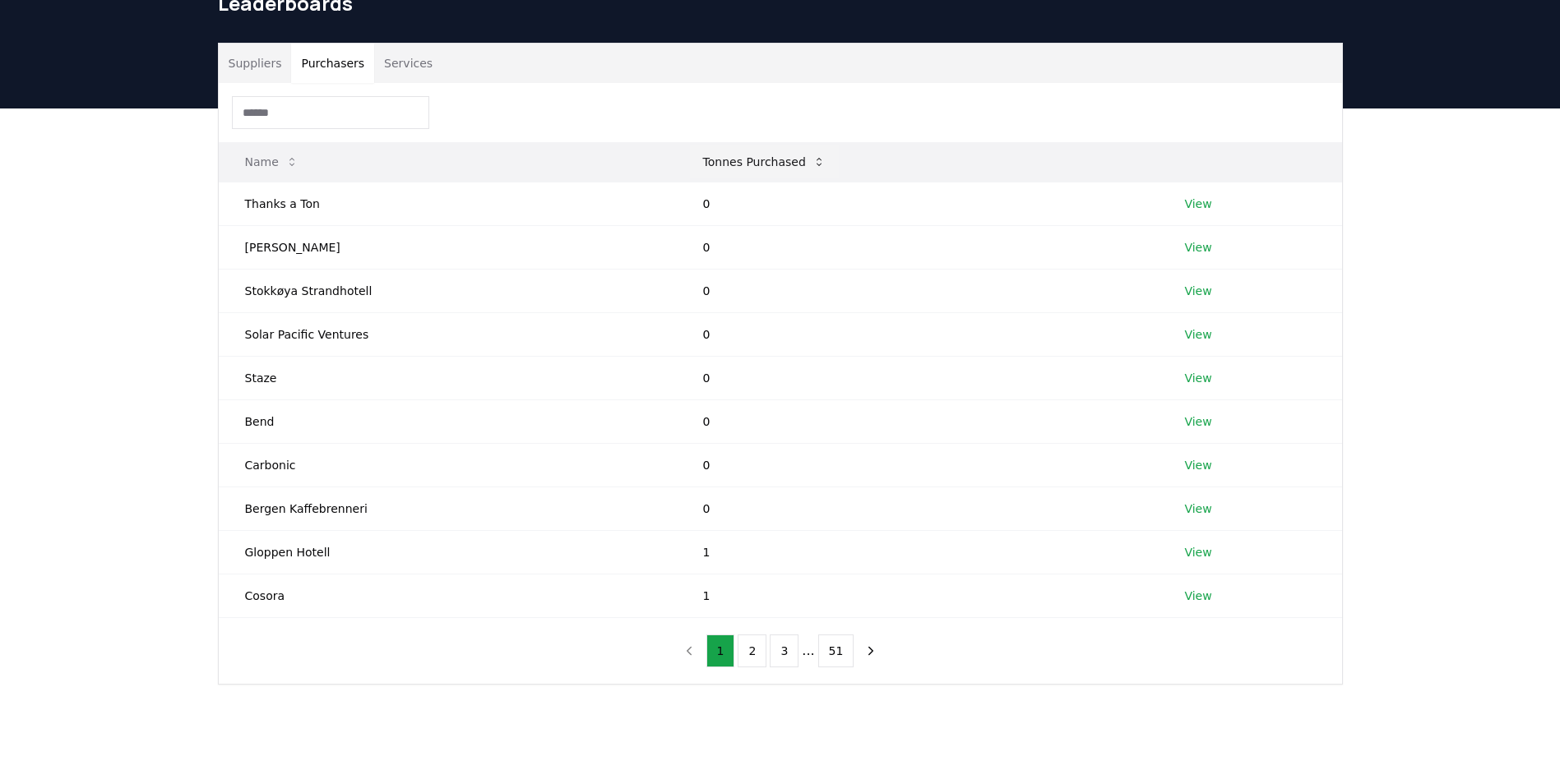
click at [759, 157] on button "Tonnes Purchased" at bounding box center [765, 162] width 149 height 33
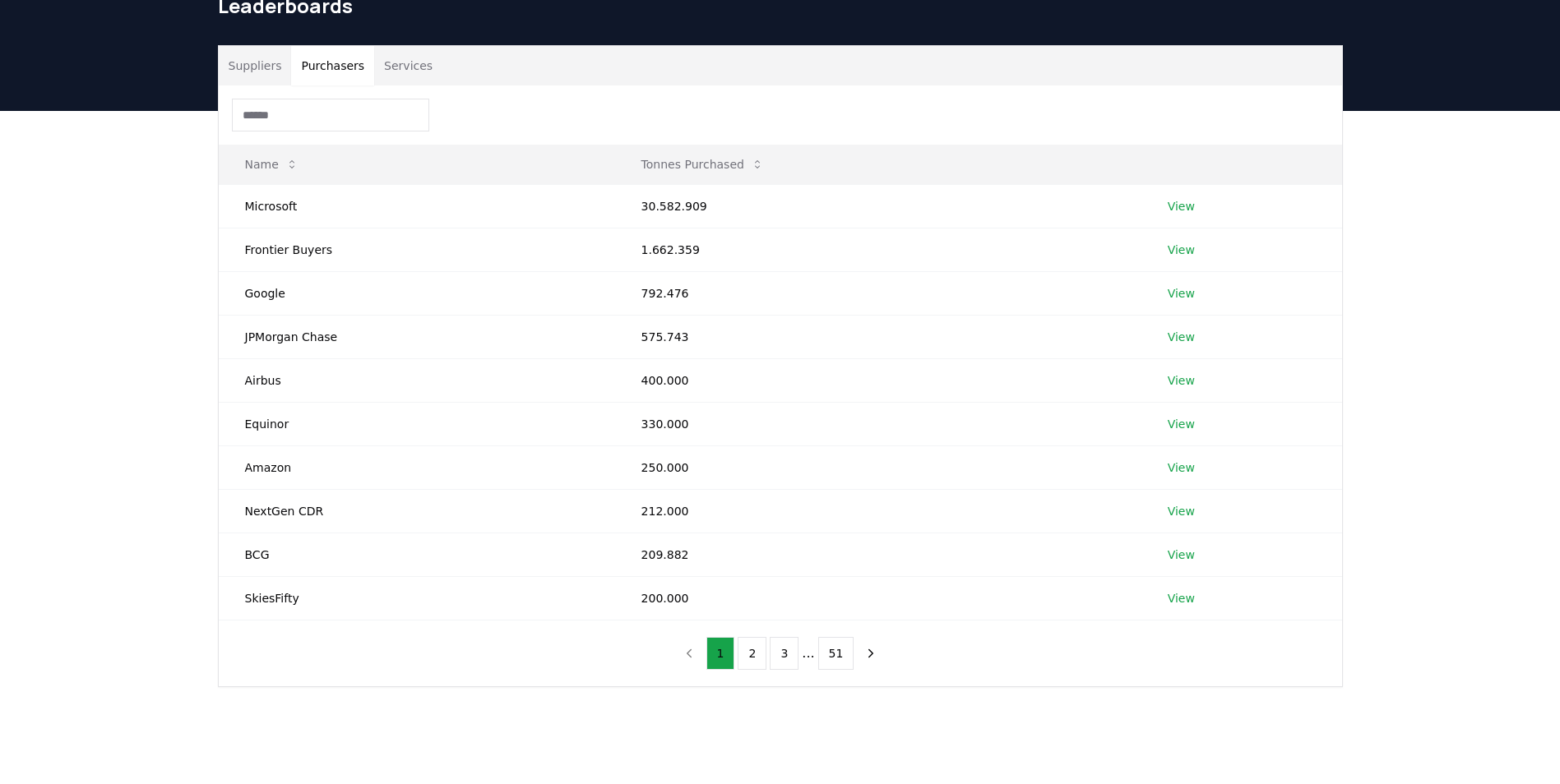
scroll to position [42, 0]
